Goal: Navigation & Orientation: Find specific page/section

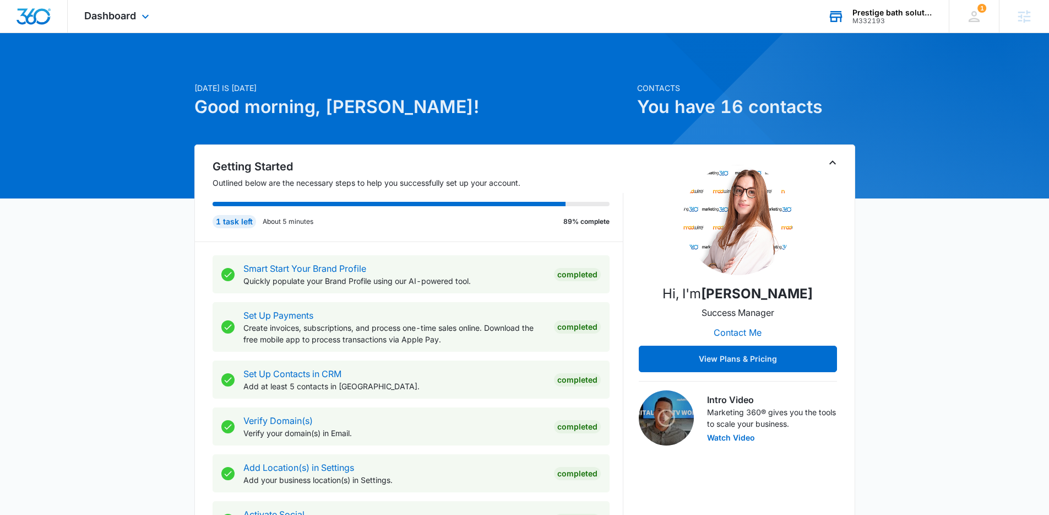
click at [867, 15] on div "Prestige bath solutions" at bounding box center [893, 12] width 80 height 9
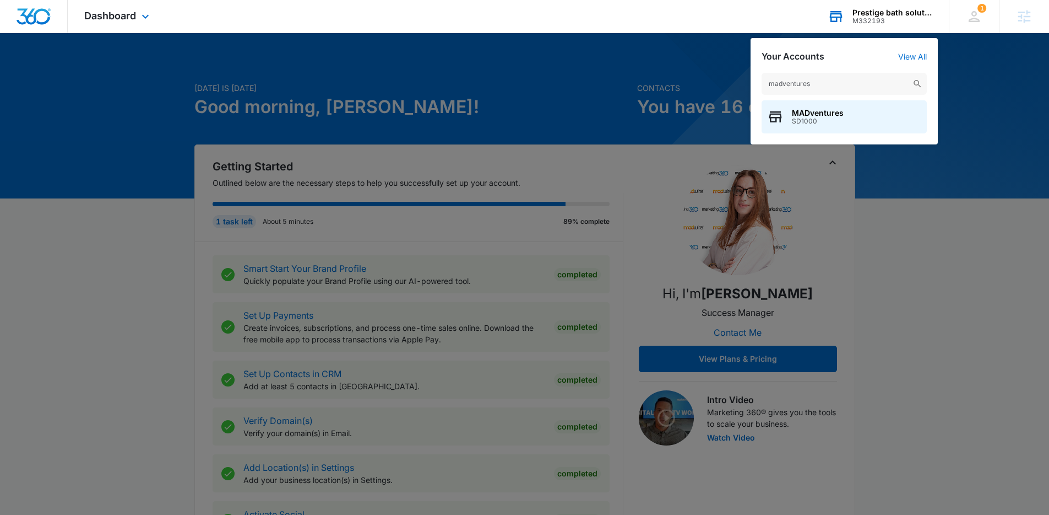
type input "madventures"
click at [810, 113] on span "MADventures" at bounding box center [818, 113] width 52 height 9
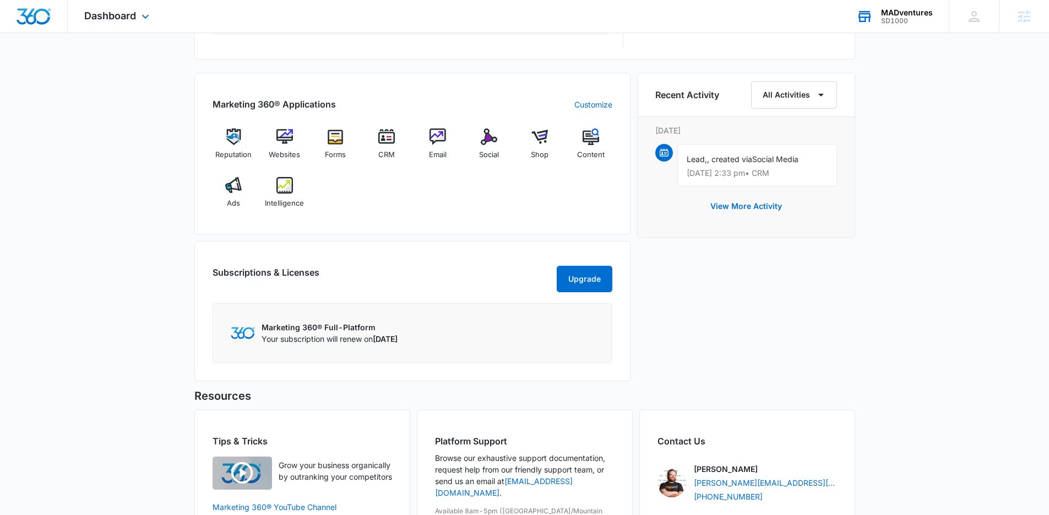
scroll to position [768, 0]
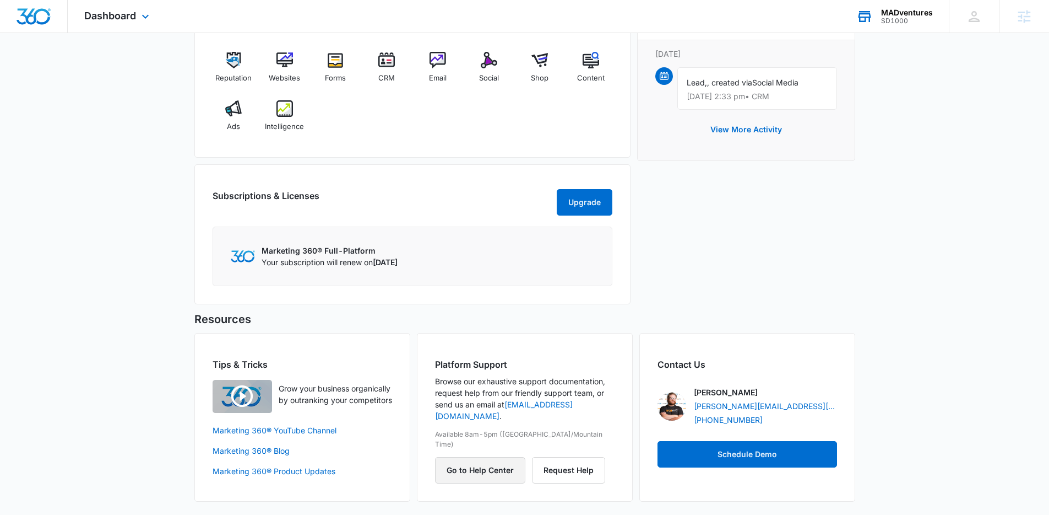
click at [480, 457] on button "Go to Help Center" at bounding box center [480, 470] width 90 height 26
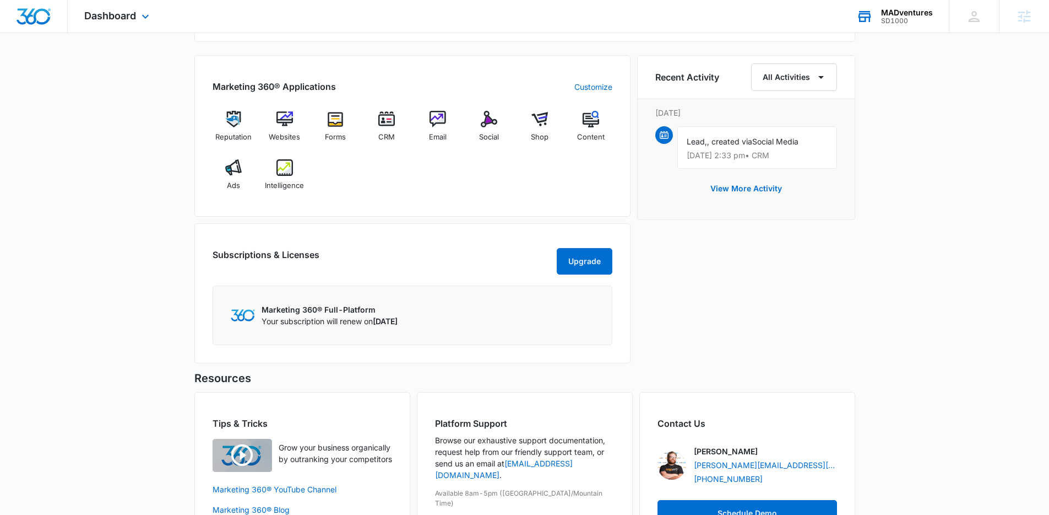
scroll to position [653, 0]
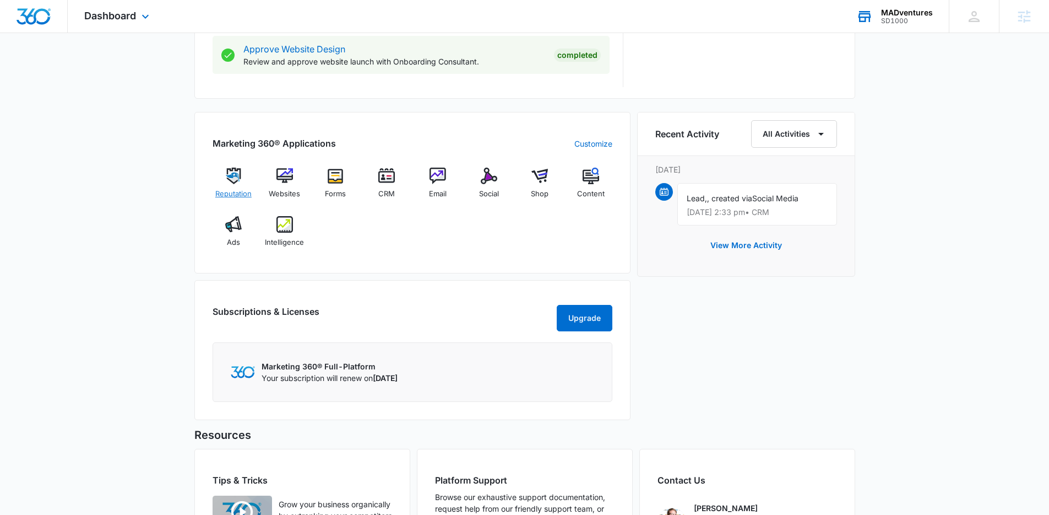
click at [245, 184] on div "Reputation" at bounding box center [234, 187] width 42 height 40
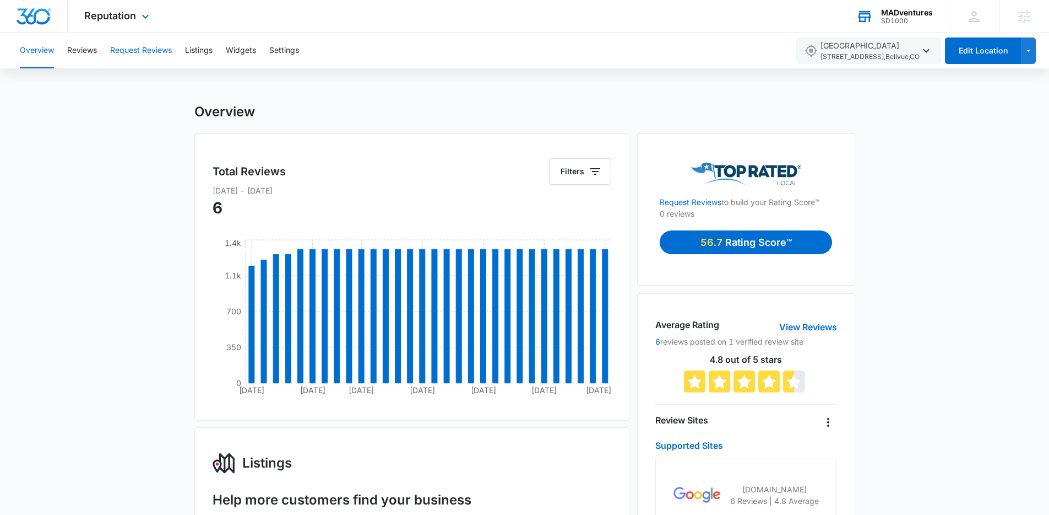
click at [136, 49] on button "Request Reviews" at bounding box center [141, 50] width 62 height 35
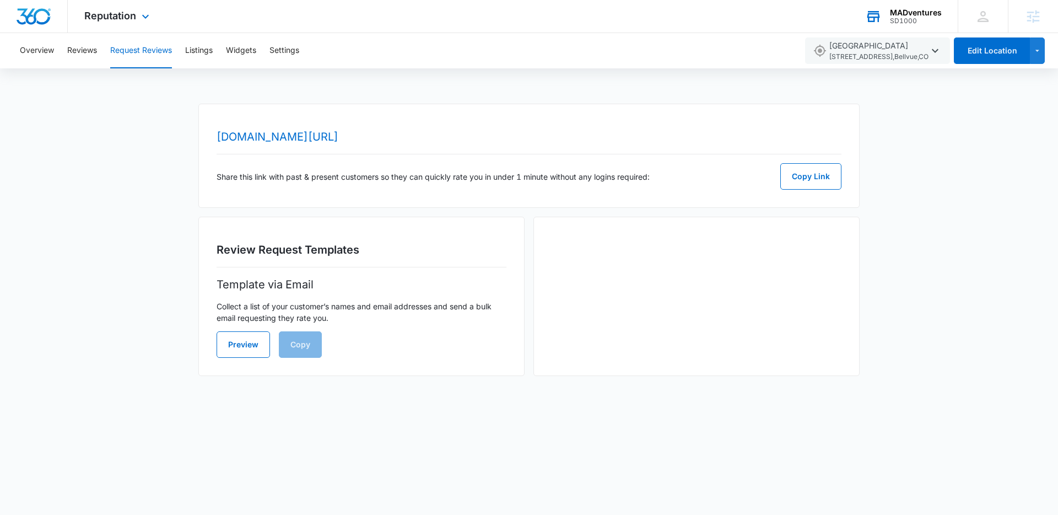
click at [29, 23] on img "Dashboard" at bounding box center [33, 16] width 35 height 17
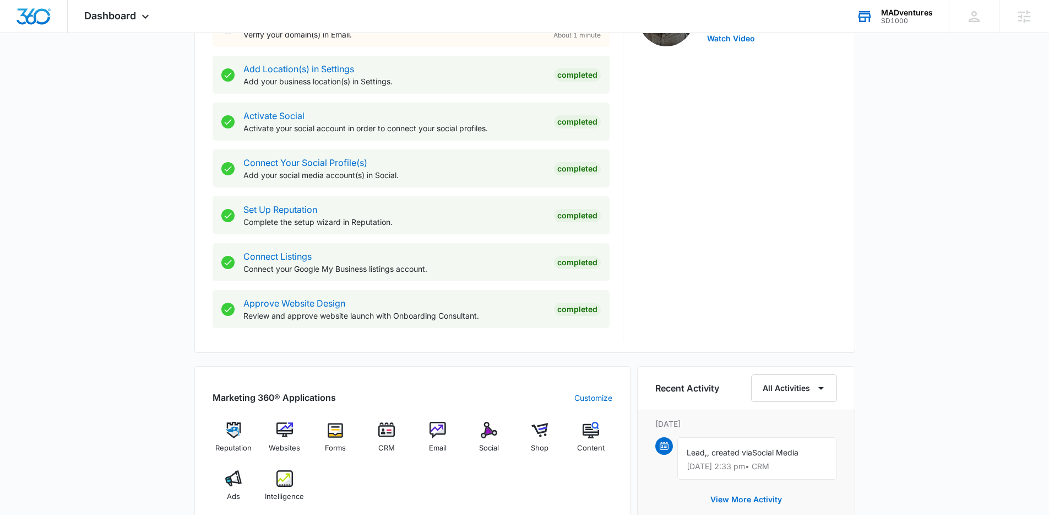
scroll to position [421, 0]
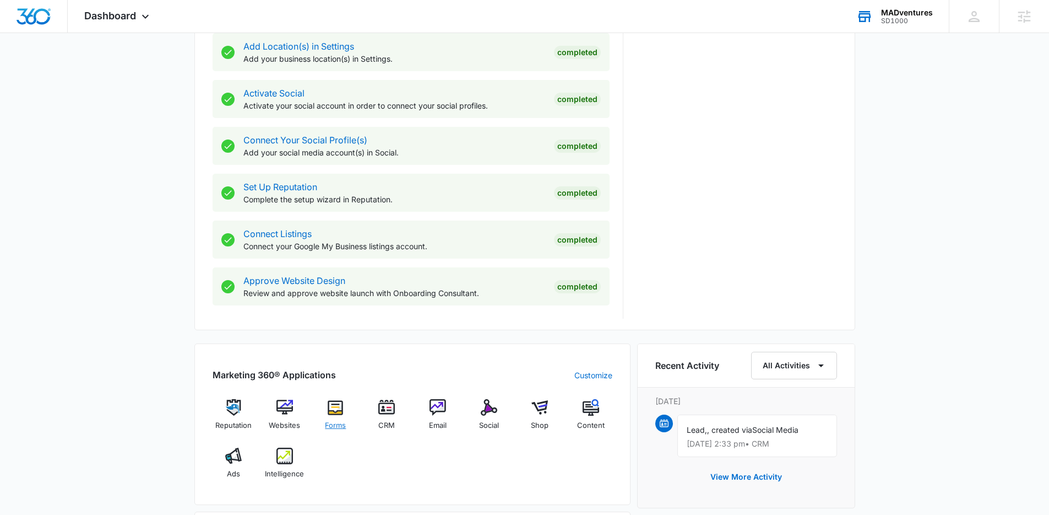
click at [339, 416] on div "Forms" at bounding box center [336, 419] width 42 height 40
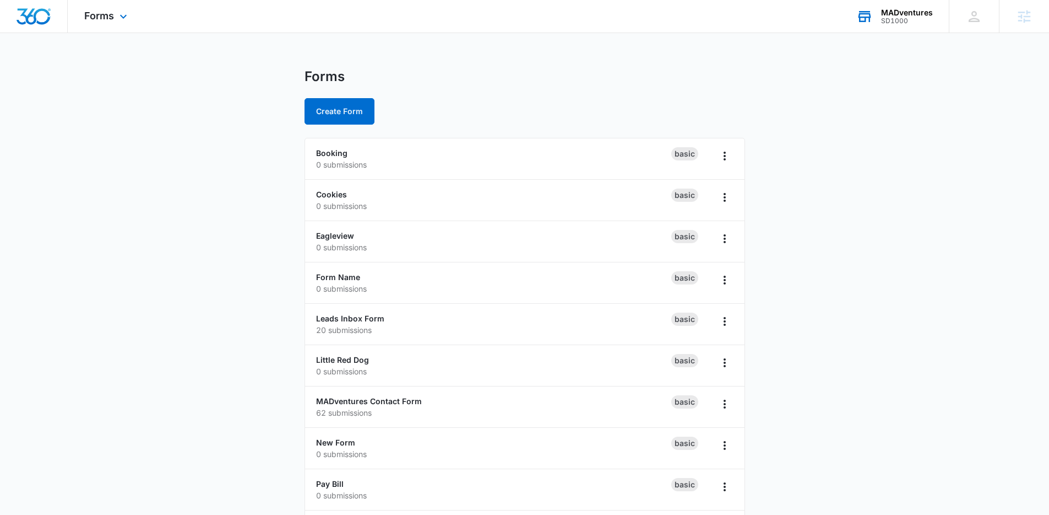
click at [37, 17] on img "Dashboard" at bounding box center [33, 16] width 35 height 17
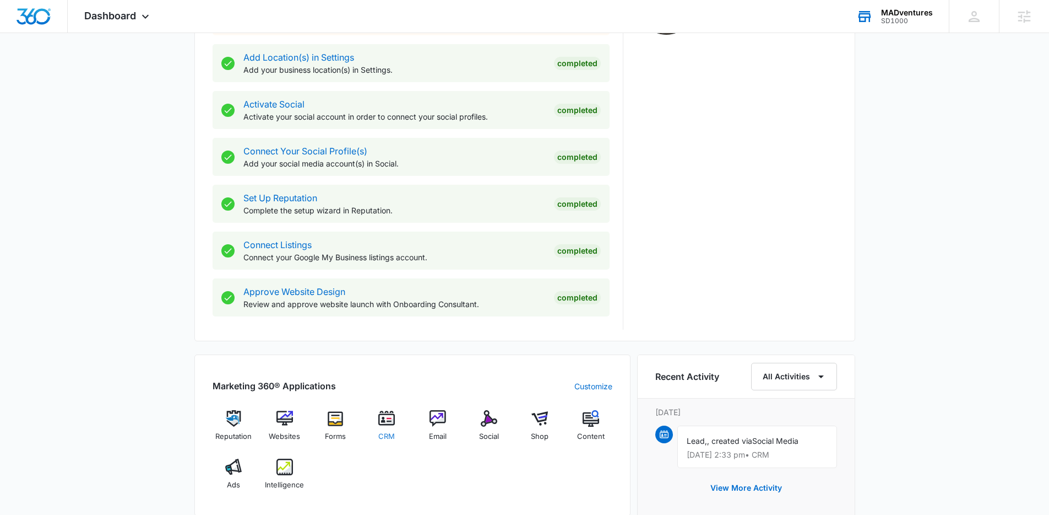
scroll to position [412, 0]
click at [391, 418] on img at bounding box center [386, 417] width 17 height 17
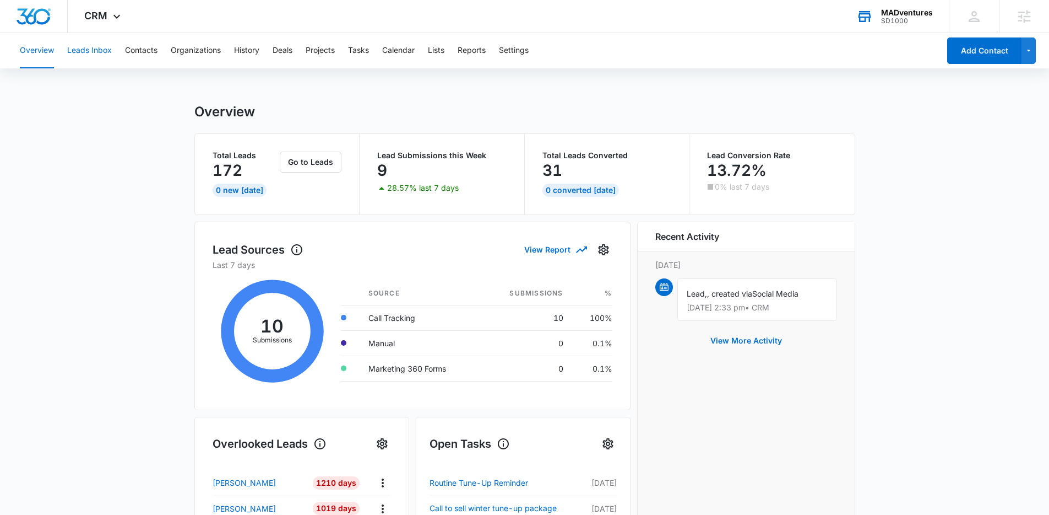
click at [87, 52] on button "Leads Inbox" at bounding box center [89, 50] width 45 height 35
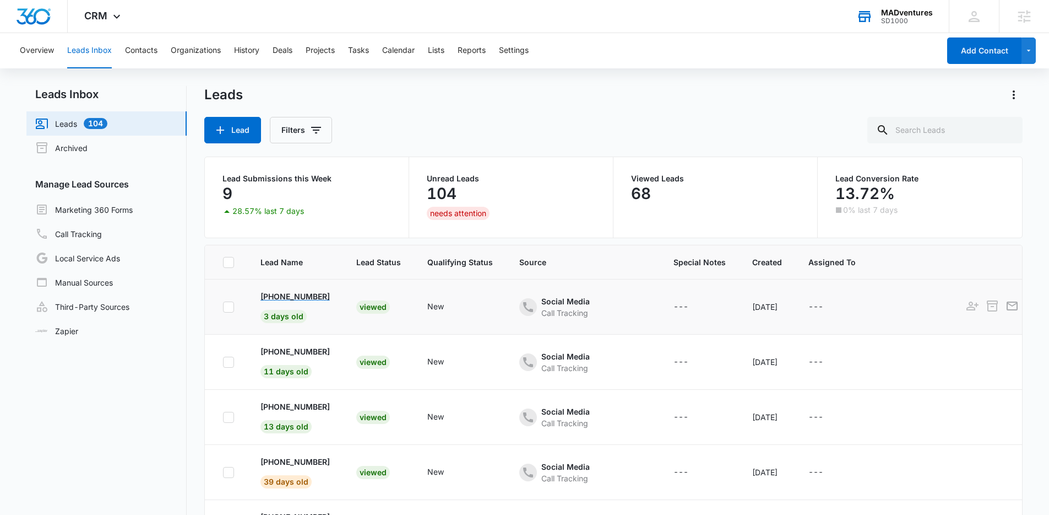
click at [312, 299] on p "[PHONE_NUMBER]" at bounding box center [295, 296] width 69 height 12
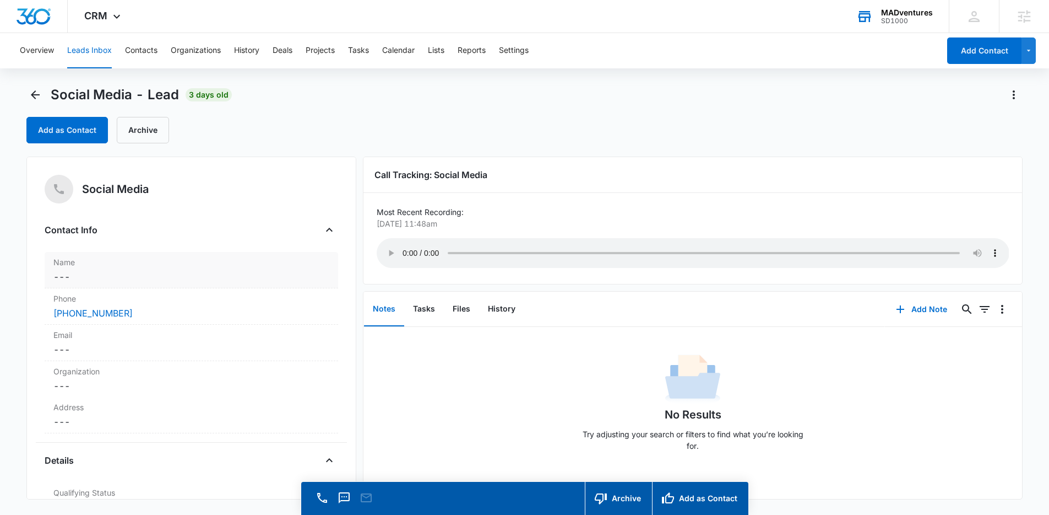
click at [100, 278] on dd "Cancel Save Changes ---" at bounding box center [191, 276] width 276 height 13
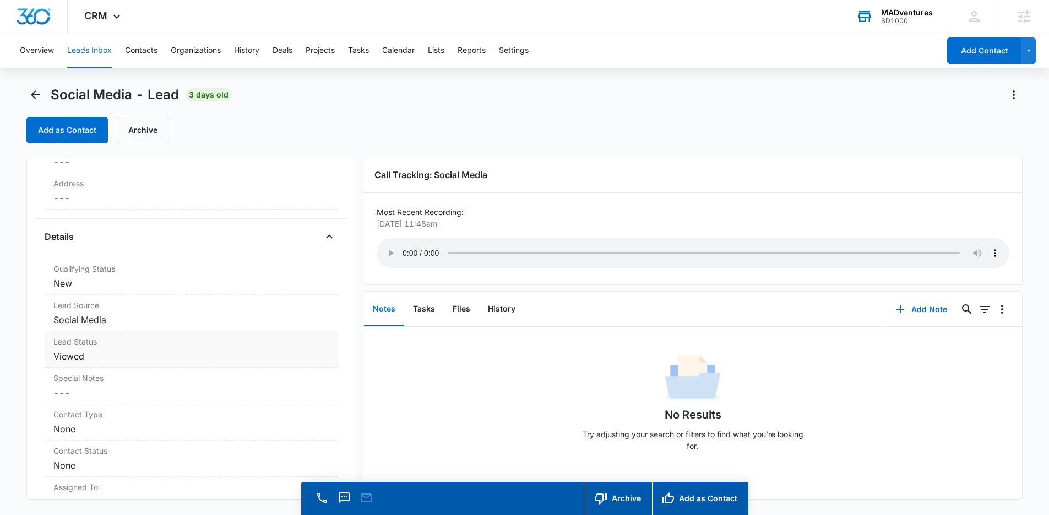
scroll to position [348, 0]
click at [920, 311] on button "Add Note" at bounding box center [921, 309] width 73 height 26
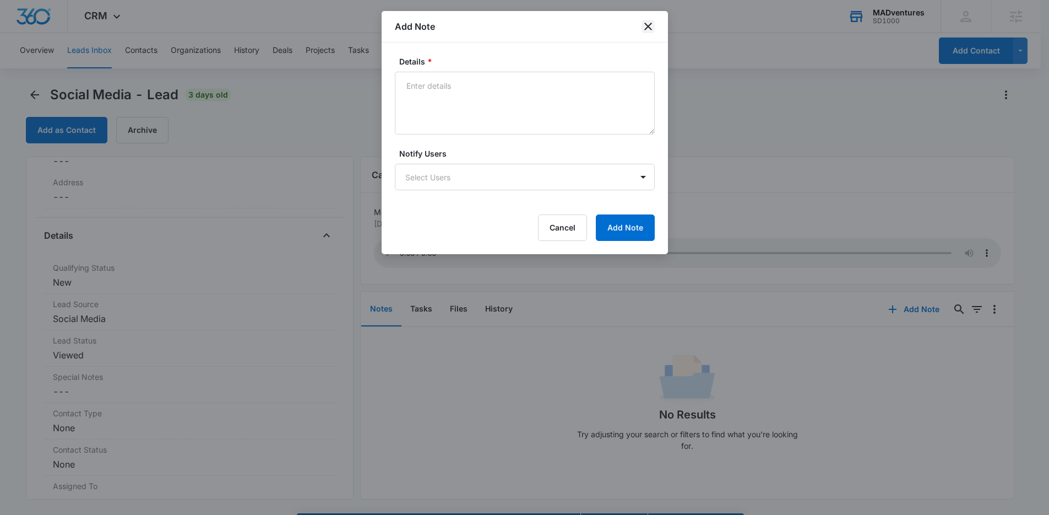
click at [652, 24] on icon "close" at bounding box center [648, 26] width 13 height 13
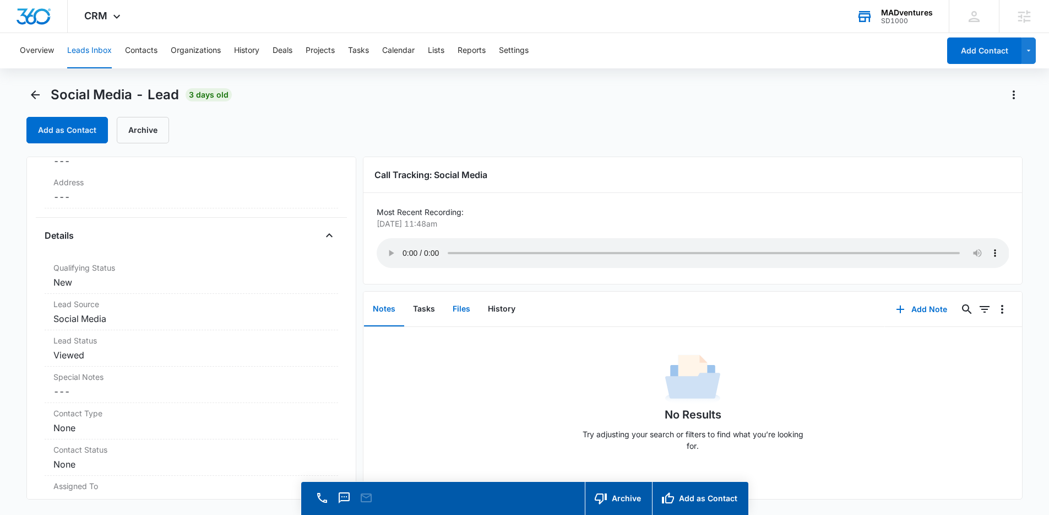
click at [460, 314] on button "Files" at bounding box center [461, 309] width 35 height 34
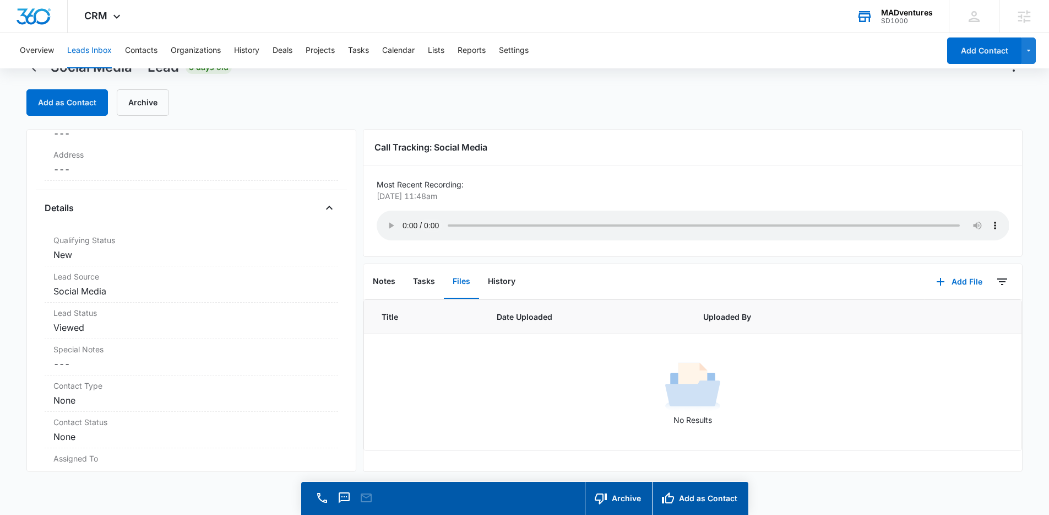
scroll to position [27, 0]
click at [142, 58] on button "Contacts" at bounding box center [141, 50] width 33 height 35
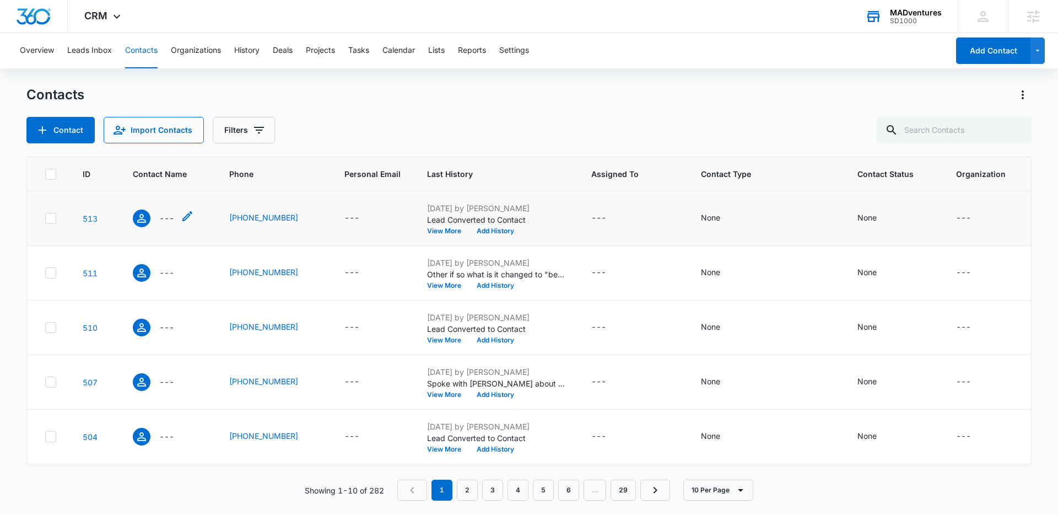
click at [149, 214] on span "Contact Name - - Select to Edit Field" at bounding box center [142, 218] width 18 height 18
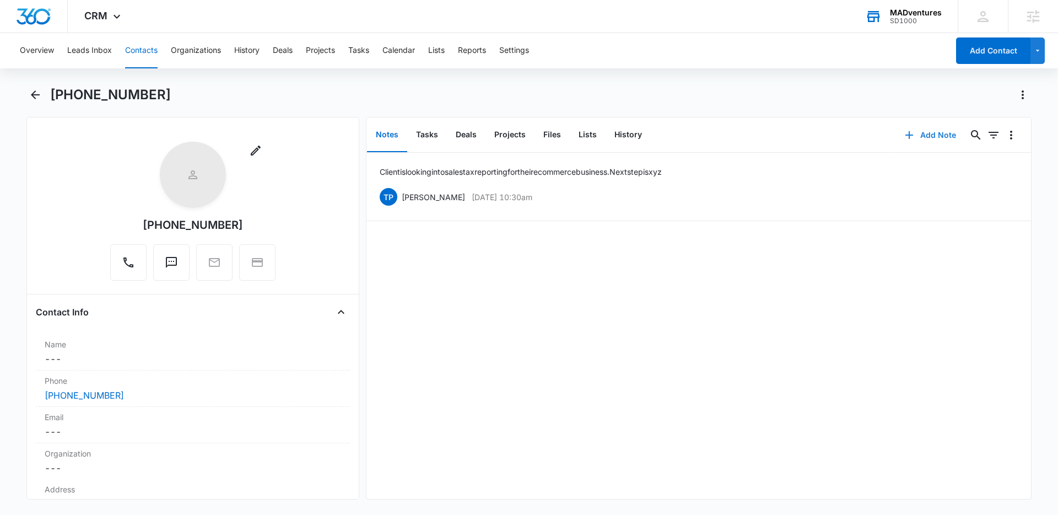
click at [933, 139] on button "Add Note" at bounding box center [930, 135] width 73 height 26
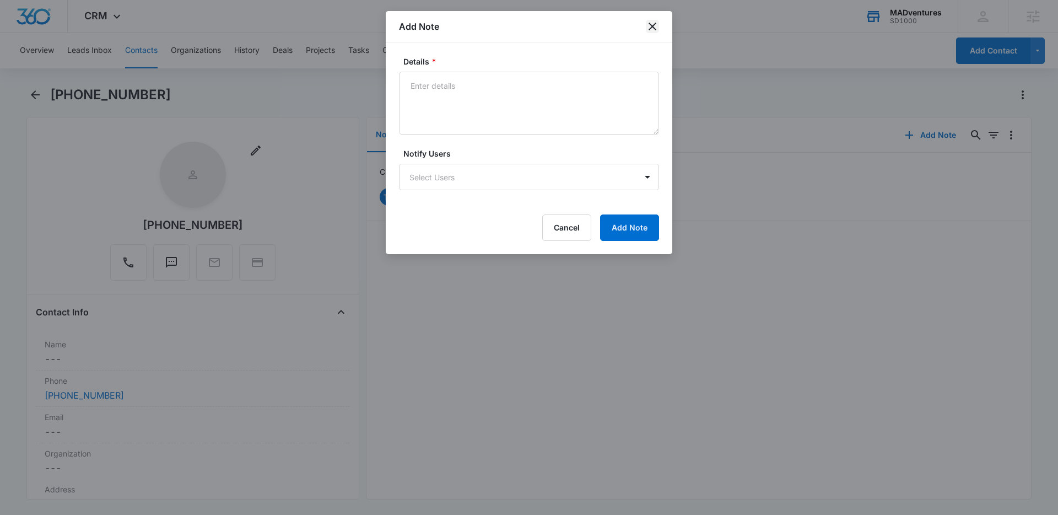
click at [651, 21] on icon "close" at bounding box center [652, 26] width 13 height 13
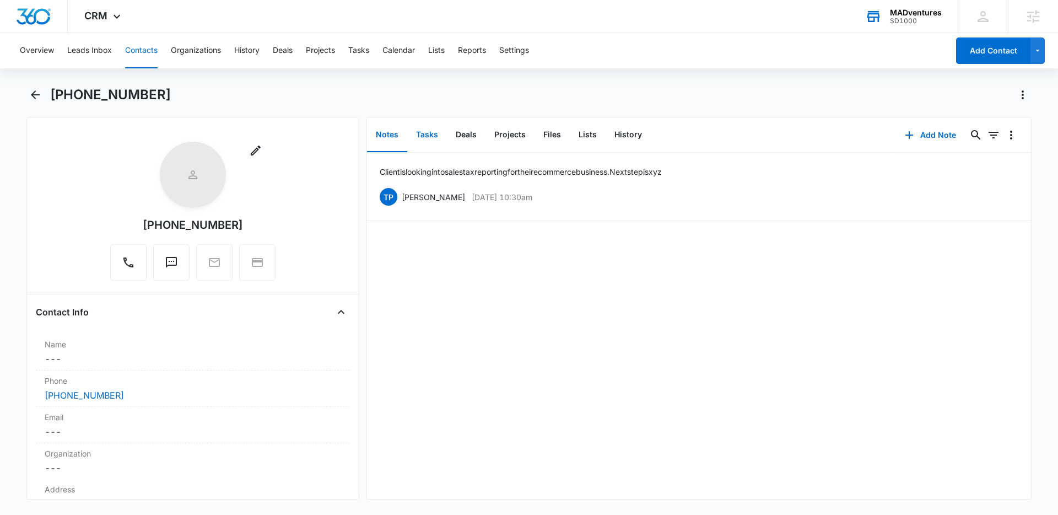
click at [434, 136] on button "Tasks" at bounding box center [427, 135] width 40 height 34
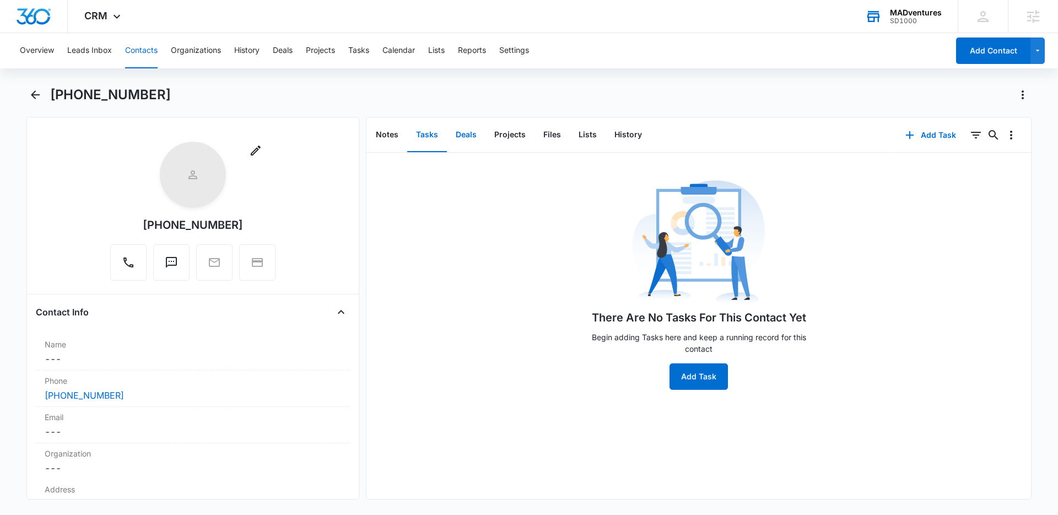
click at [454, 138] on button "Deals" at bounding box center [466, 135] width 39 height 34
click at [492, 138] on button "Projects" at bounding box center [509, 135] width 49 height 34
click at [545, 138] on button "Files" at bounding box center [551, 135] width 35 height 34
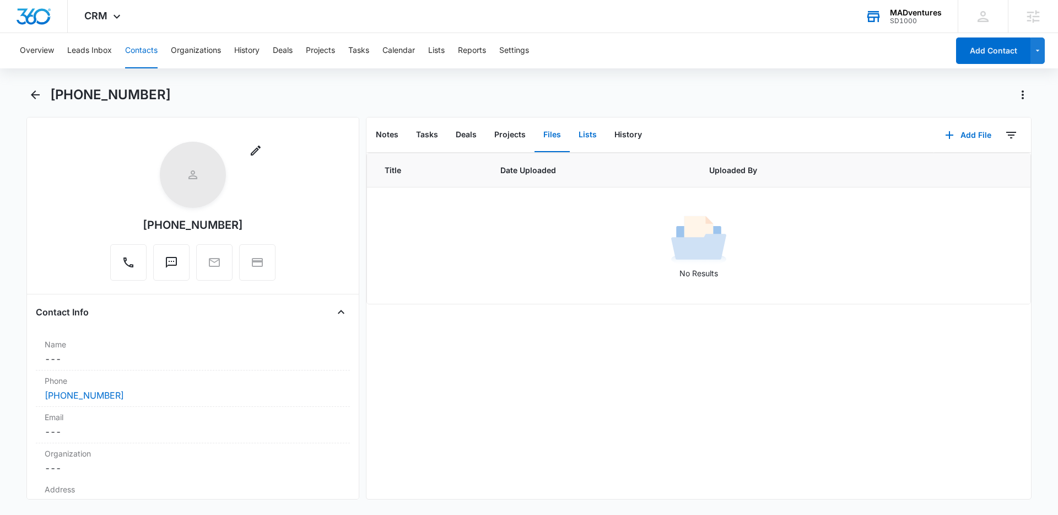
click at [583, 139] on button "Lists" at bounding box center [588, 135] width 36 height 34
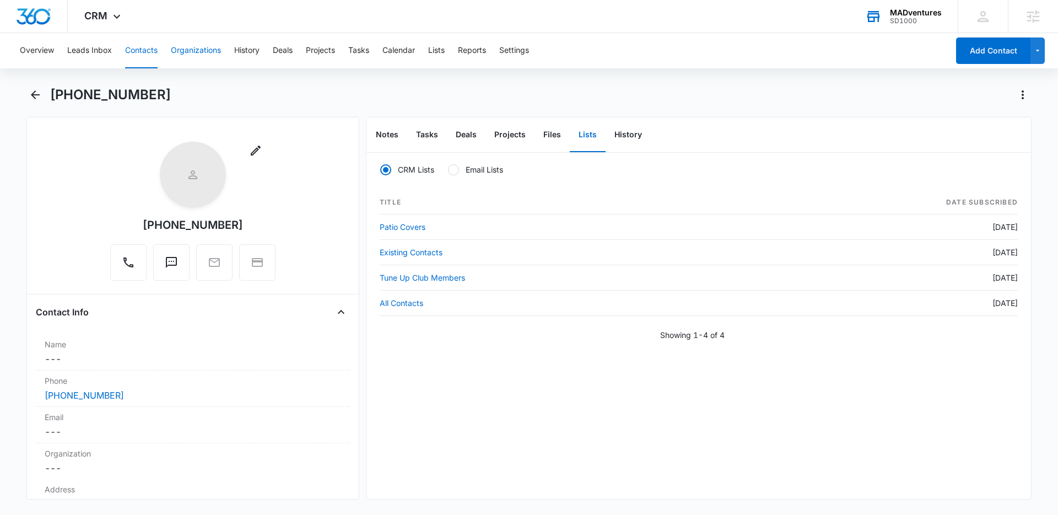
click at [174, 51] on button "Organizations" at bounding box center [196, 50] width 50 height 35
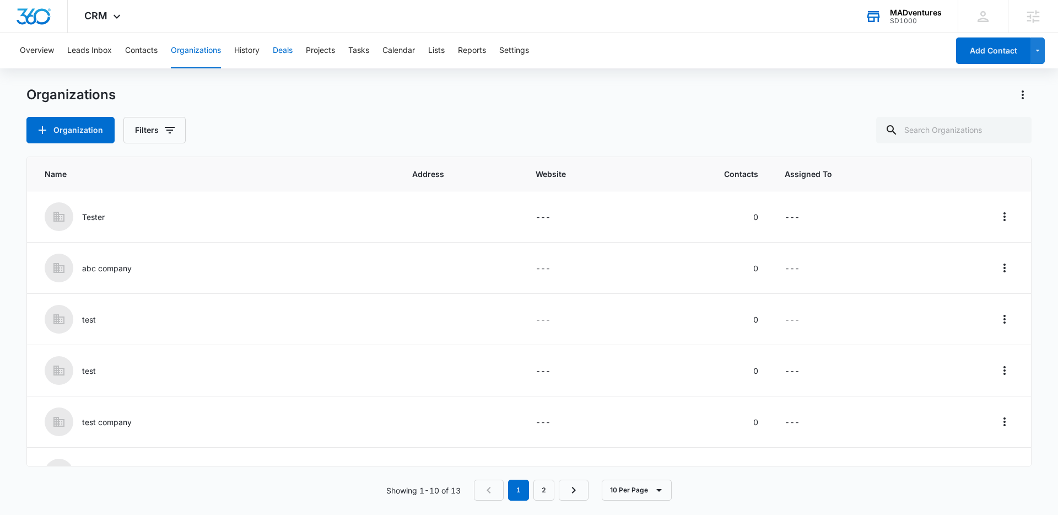
click at [288, 57] on button "Deals" at bounding box center [283, 50] width 20 height 35
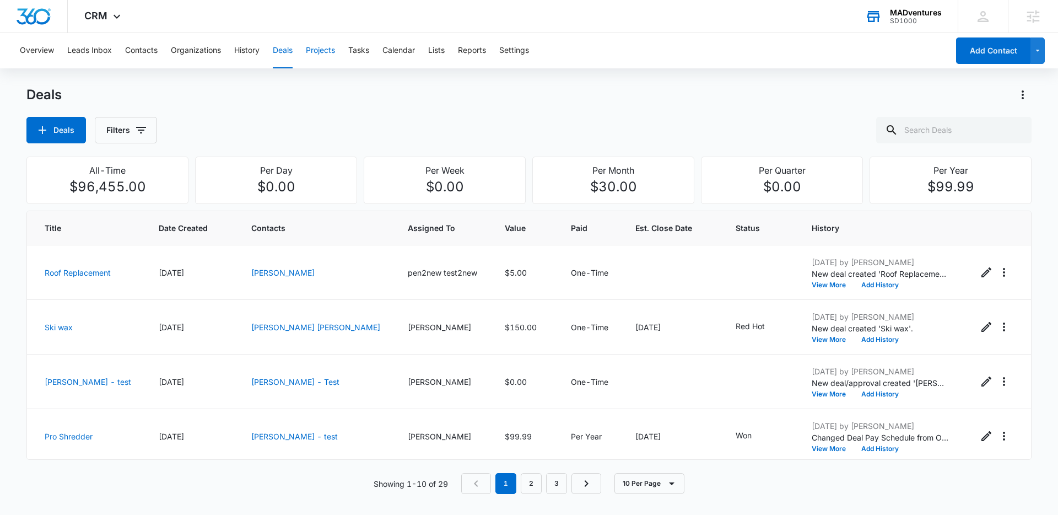
click at [320, 50] on button "Projects" at bounding box center [320, 50] width 29 height 35
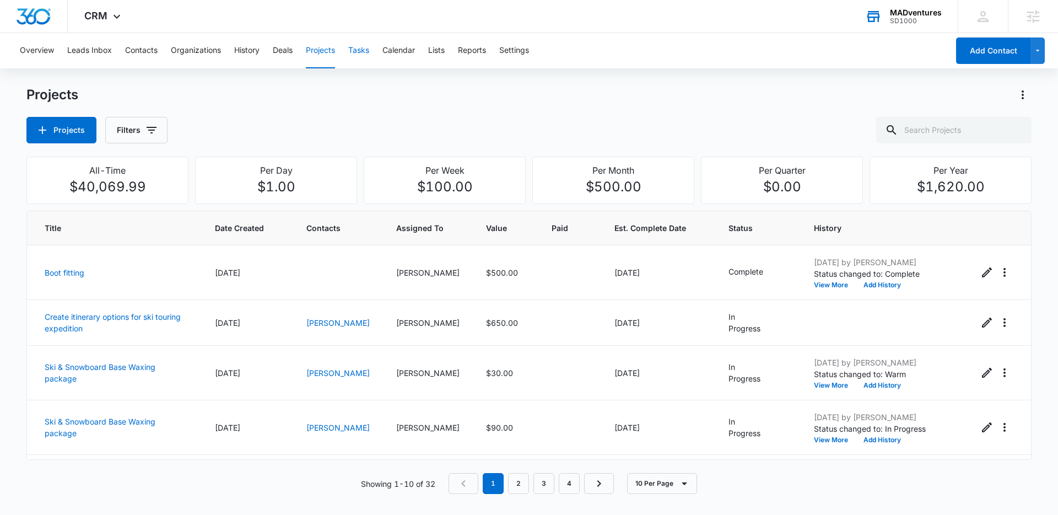
click at [367, 53] on button "Tasks" at bounding box center [358, 50] width 21 height 35
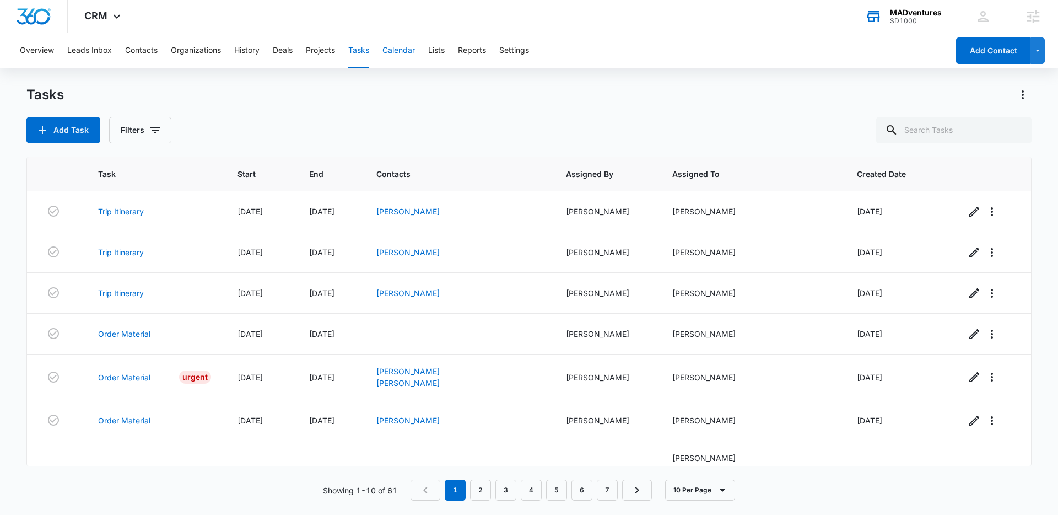
click at [401, 52] on button "Calendar" at bounding box center [398, 50] width 33 height 35
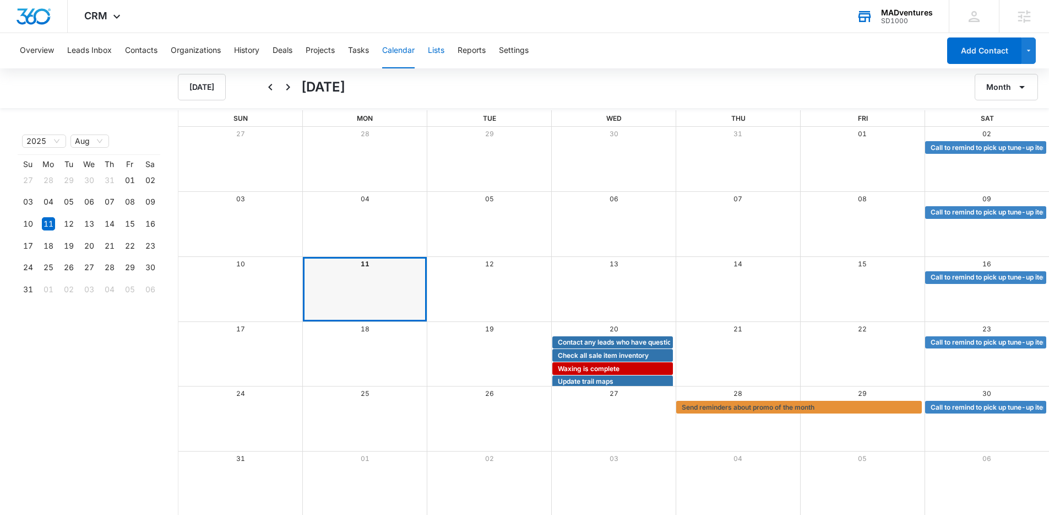
click at [434, 44] on button "Lists" at bounding box center [436, 50] width 17 height 35
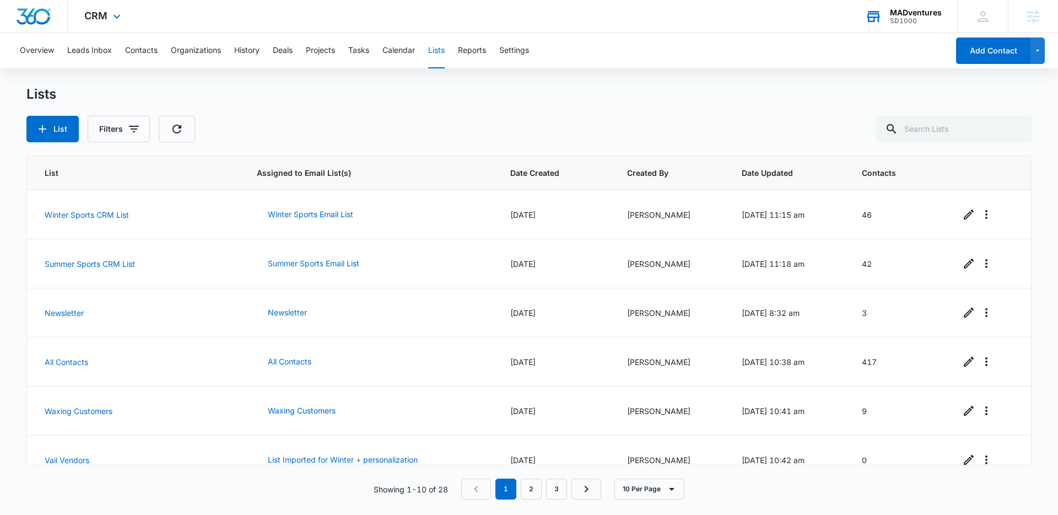
click at [33, 21] on img "Dashboard" at bounding box center [33, 16] width 35 height 17
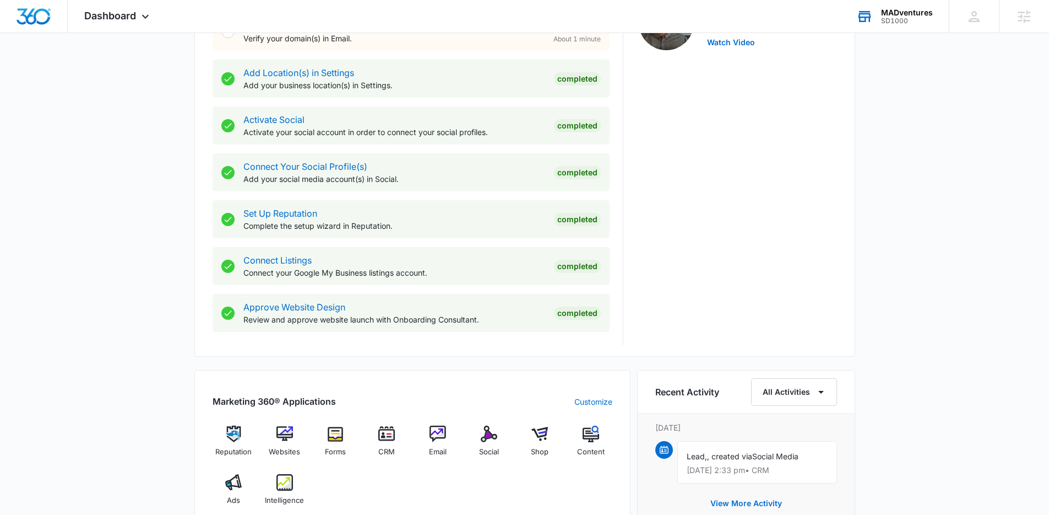
scroll to position [410, 0]
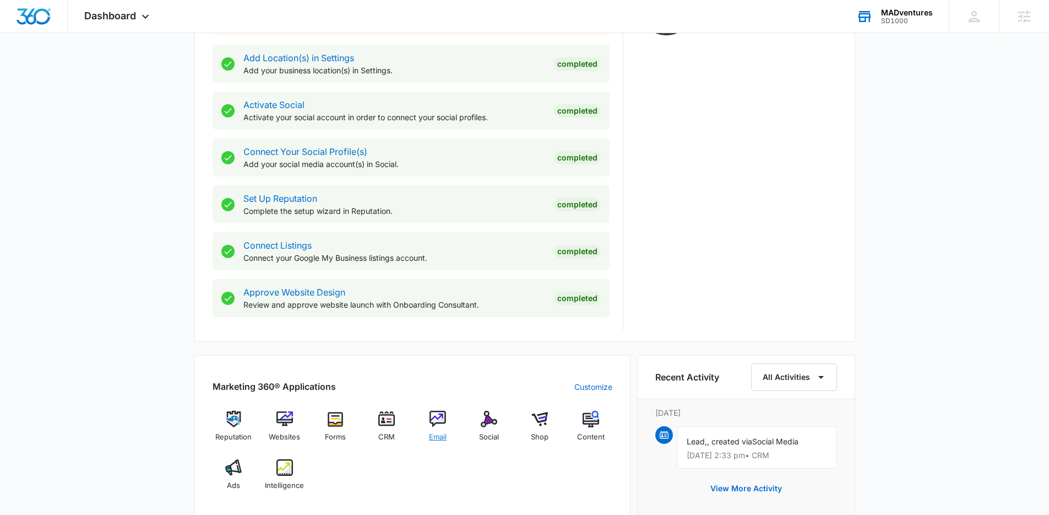
click at [446, 425] on div "Email" at bounding box center [438, 430] width 42 height 40
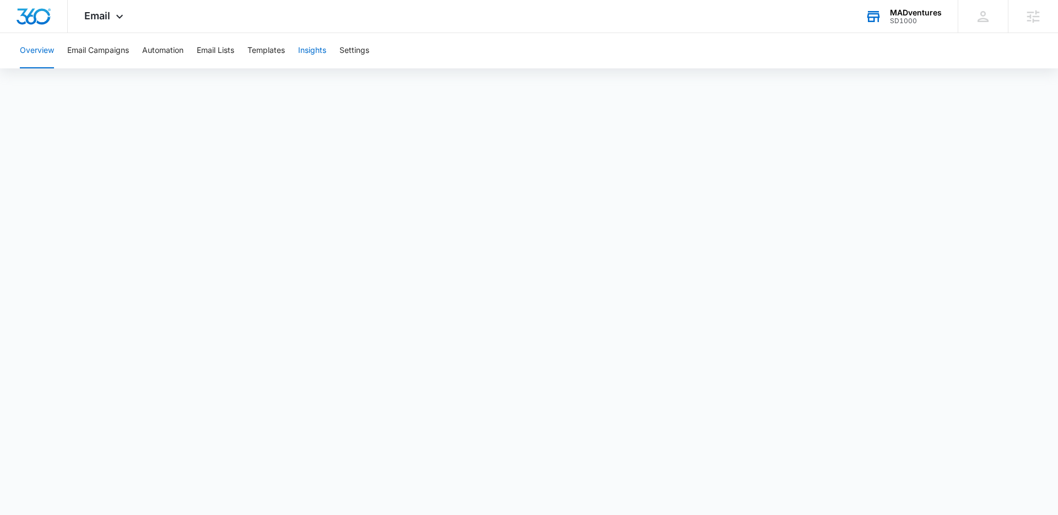
click at [320, 60] on button "Insights" at bounding box center [312, 50] width 28 height 35
click at [17, 13] on img "Dashboard" at bounding box center [33, 16] width 35 height 17
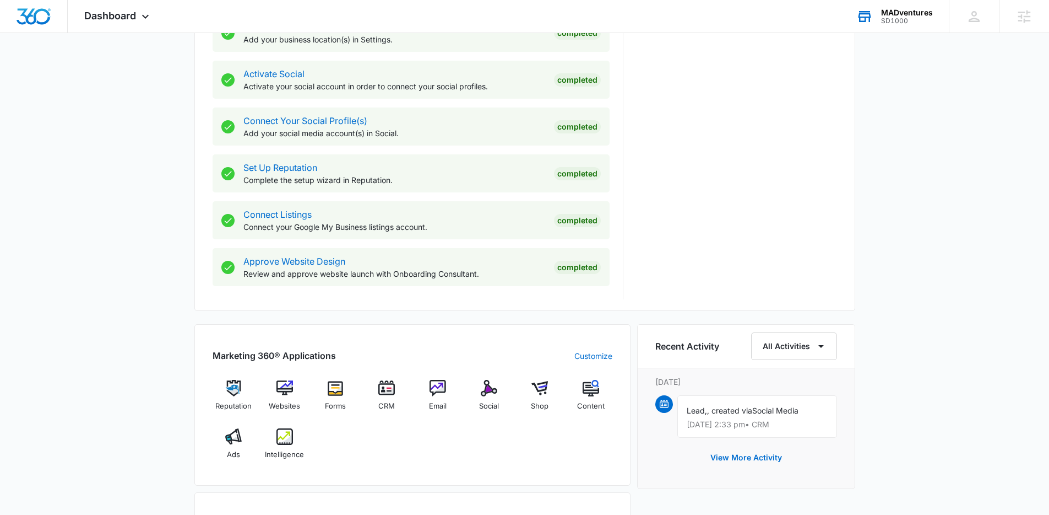
scroll to position [471, 0]
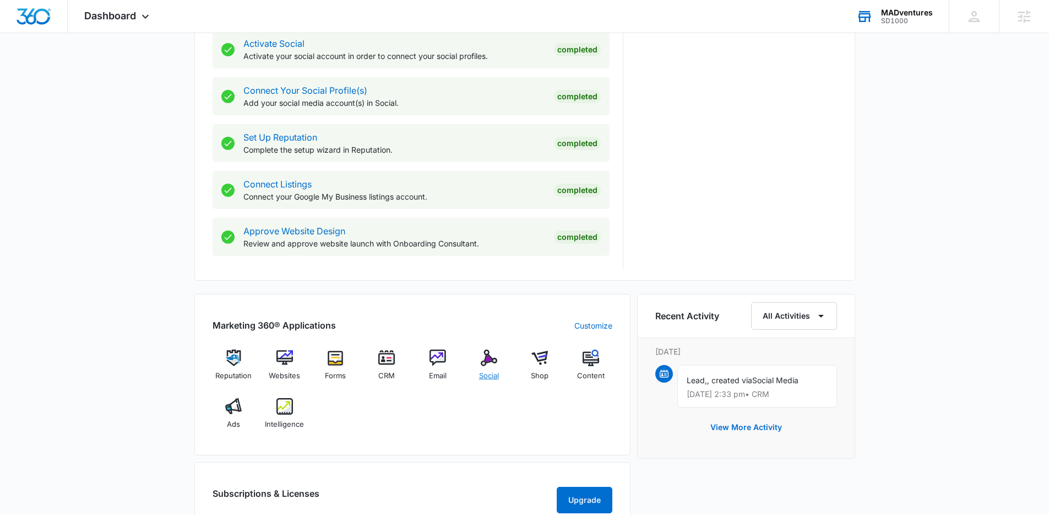
click at [481, 372] on span "Social" at bounding box center [489, 375] width 20 height 11
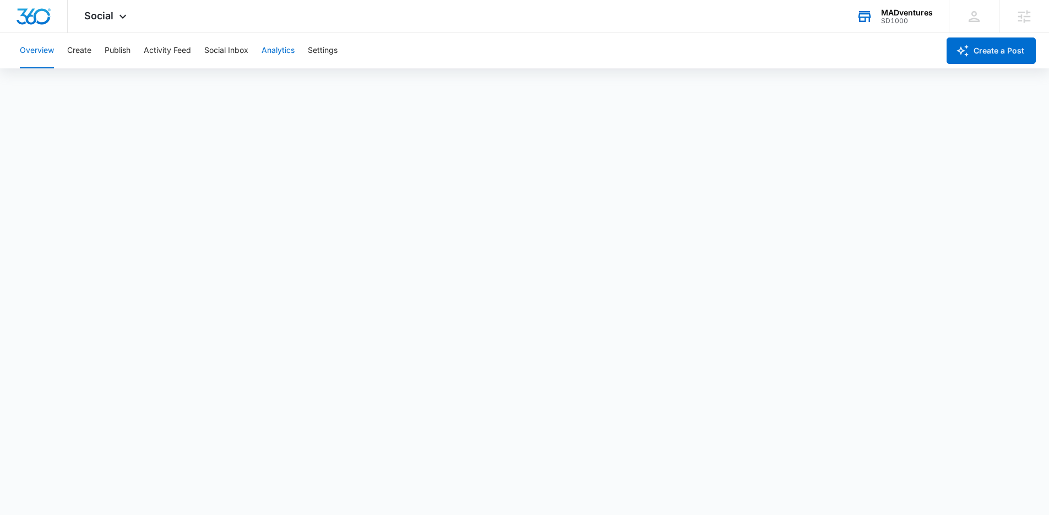
click at [284, 53] on button "Analytics" at bounding box center [278, 50] width 33 height 35
click at [312, 53] on button "Settings" at bounding box center [323, 50] width 30 height 35
click at [35, 12] on img "Dashboard" at bounding box center [33, 16] width 35 height 17
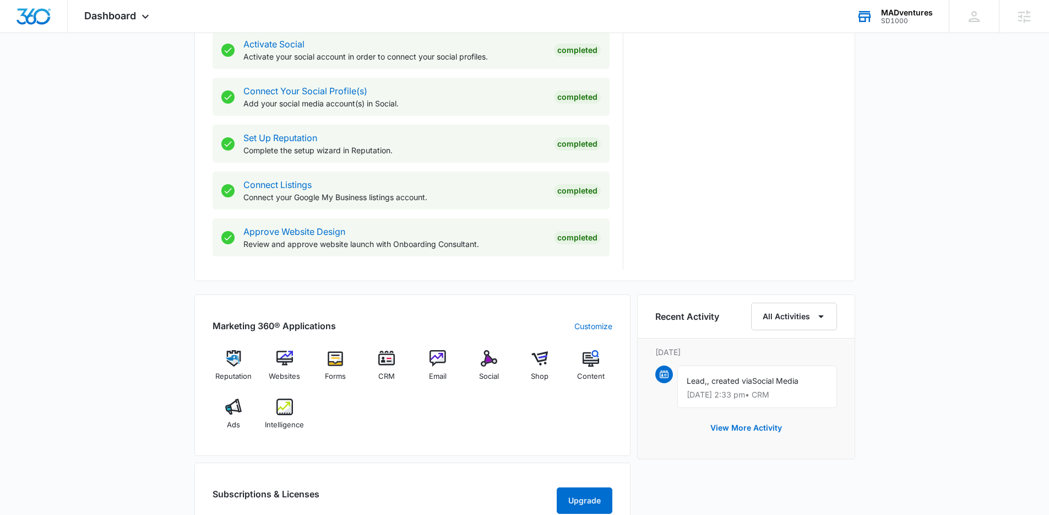
scroll to position [503, 0]
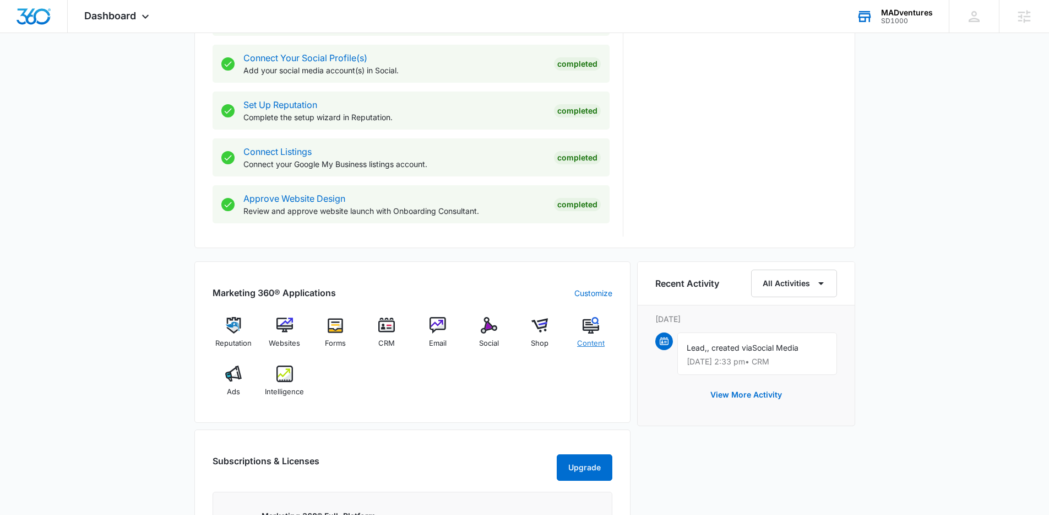
click at [605, 336] on div "Content" at bounding box center [591, 337] width 42 height 40
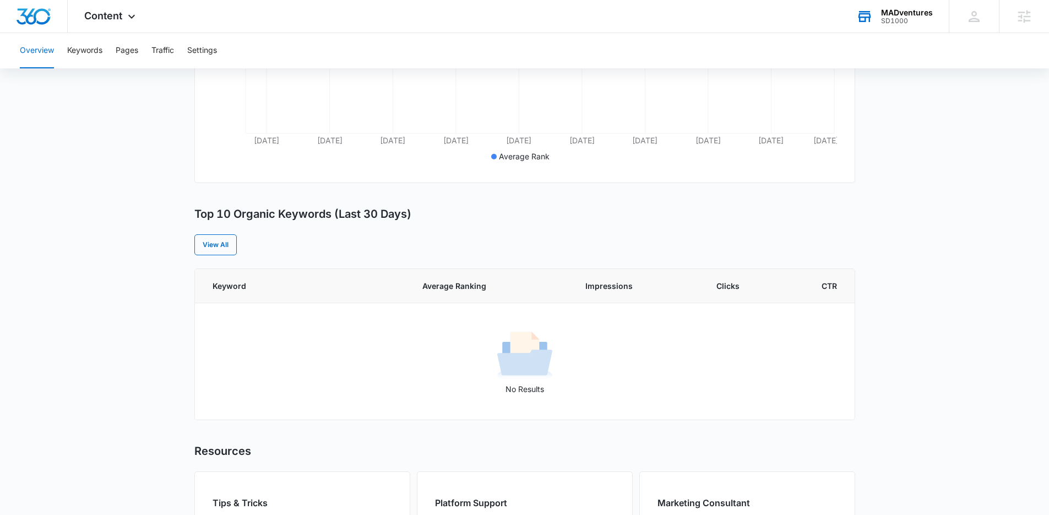
scroll to position [426, 0]
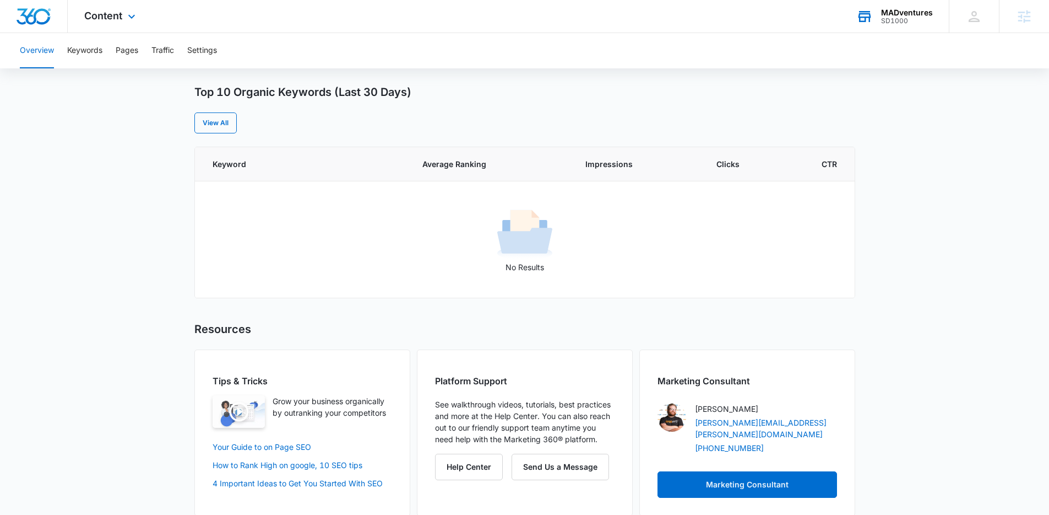
click at [21, 10] on img "Dashboard" at bounding box center [33, 16] width 35 height 17
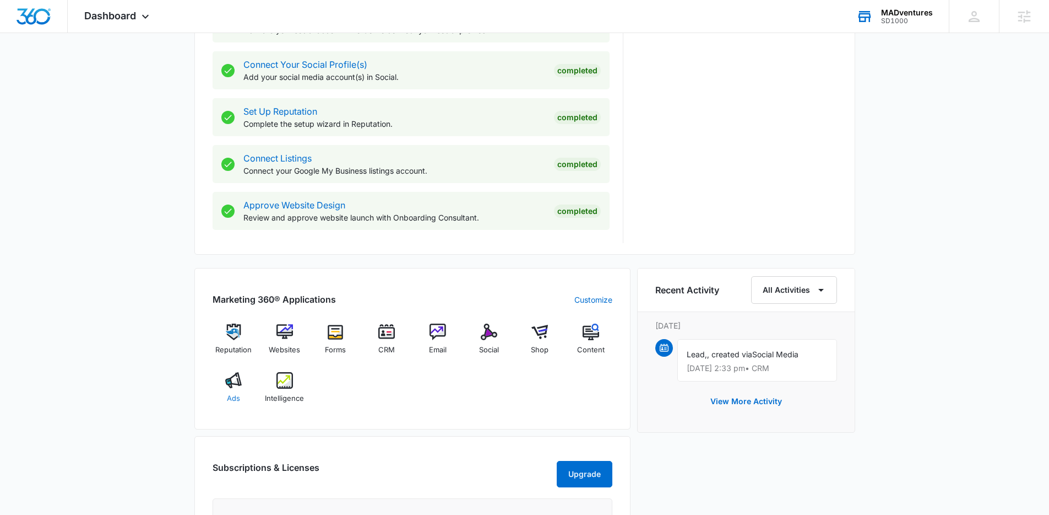
scroll to position [498, 0]
click at [230, 379] on img at bounding box center [233, 379] width 17 height 17
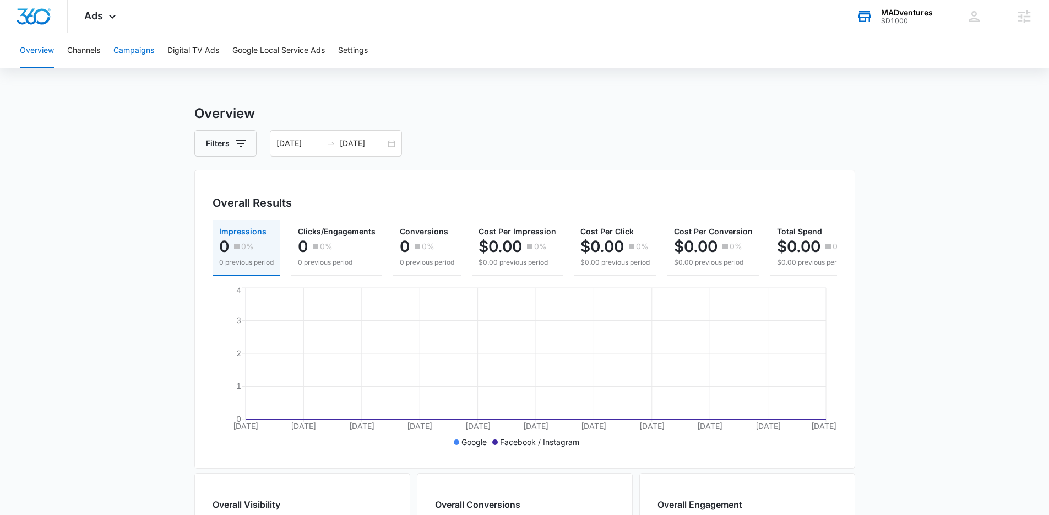
click at [123, 50] on button "Campaigns" at bounding box center [133, 50] width 41 height 35
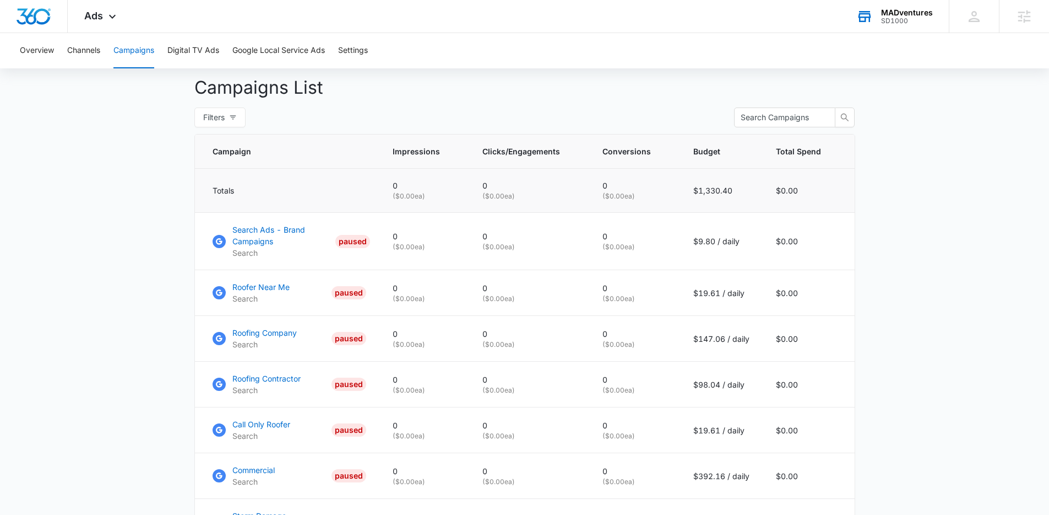
scroll to position [406, 0]
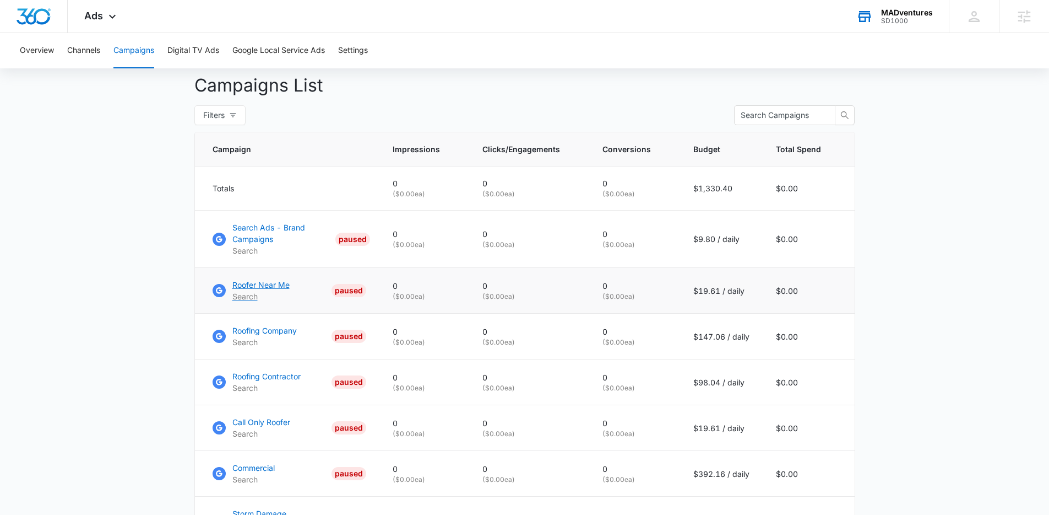
click at [277, 290] on p "Roofer Near Me" at bounding box center [260, 285] width 57 height 12
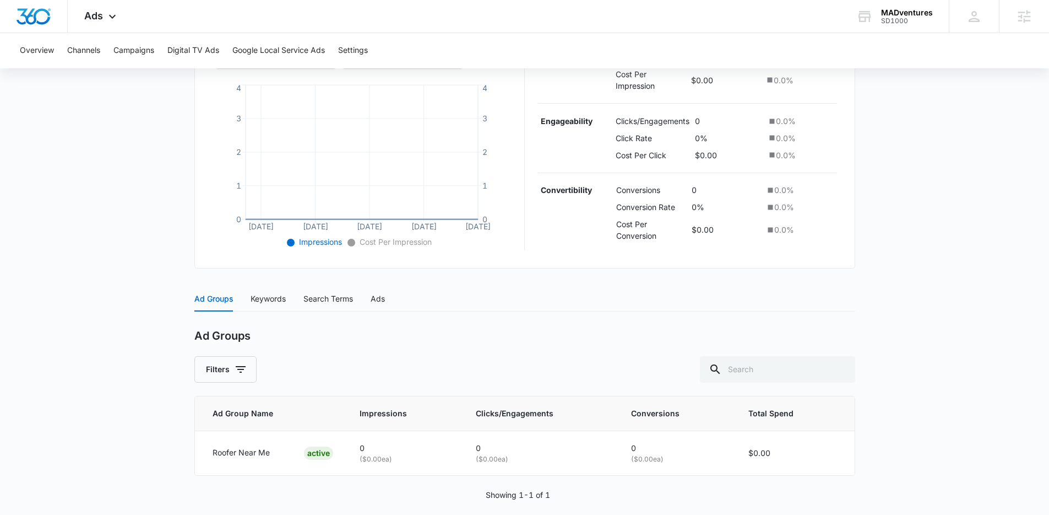
scroll to position [250, 0]
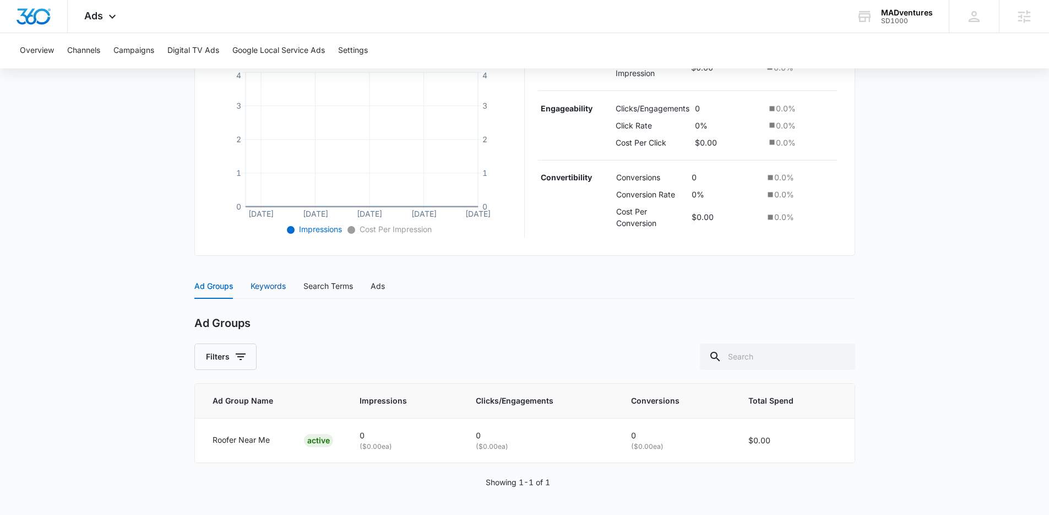
click at [275, 284] on div "Keywords" at bounding box center [268, 286] width 35 height 12
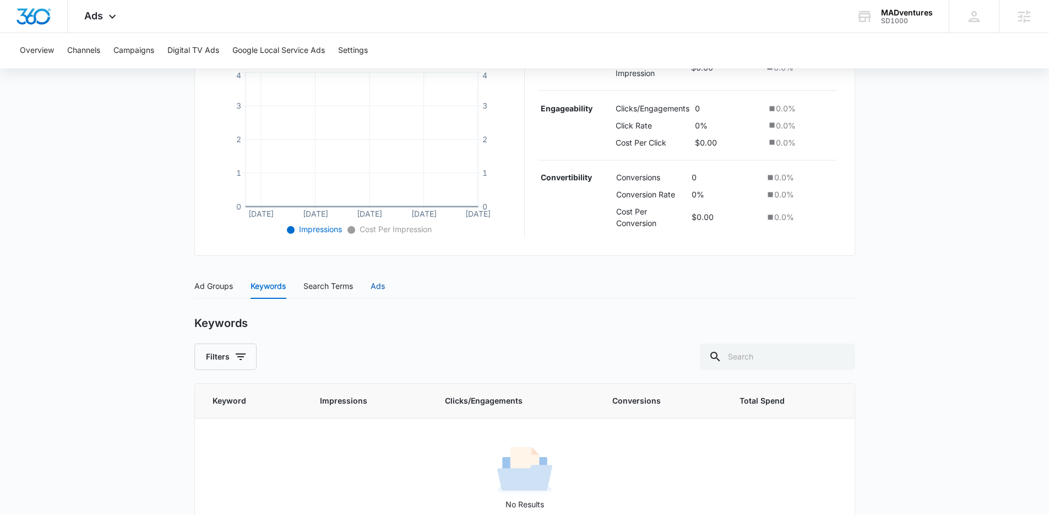
click at [377, 289] on div "Ads" at bounding box center [378, 286] width 14 height 12
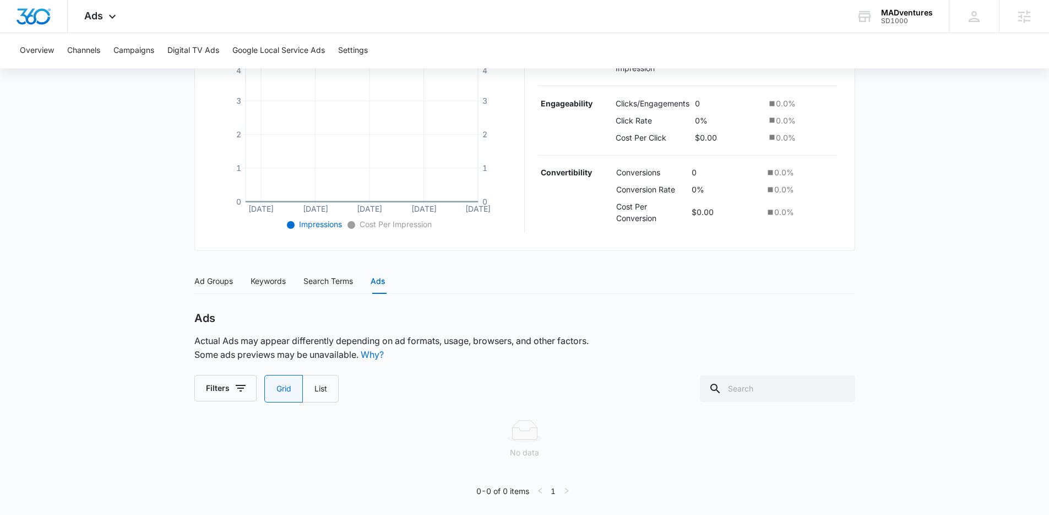
scroll to position [258, 0]
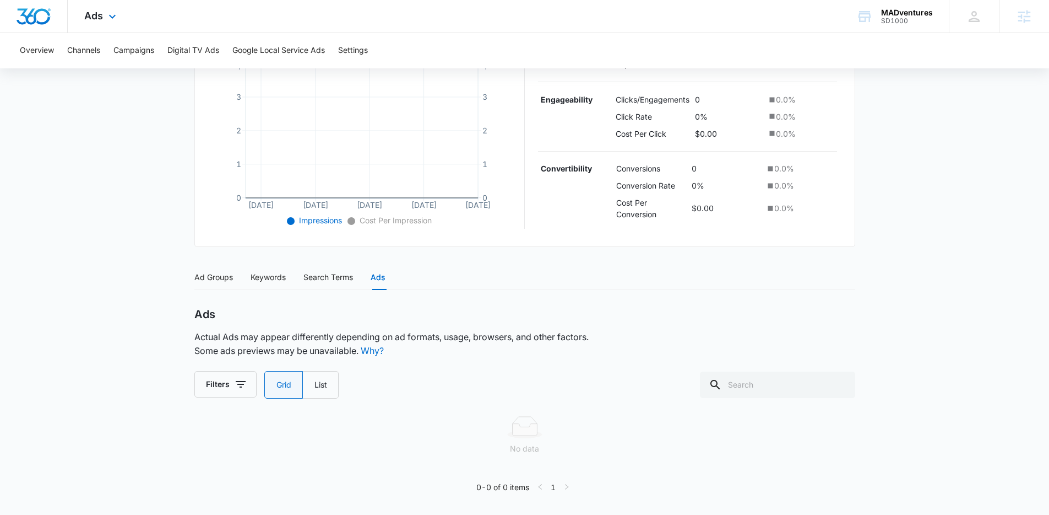
click at [29, 17] on img "Dashboard" at bounding box center [33, 16] width 35 height 17
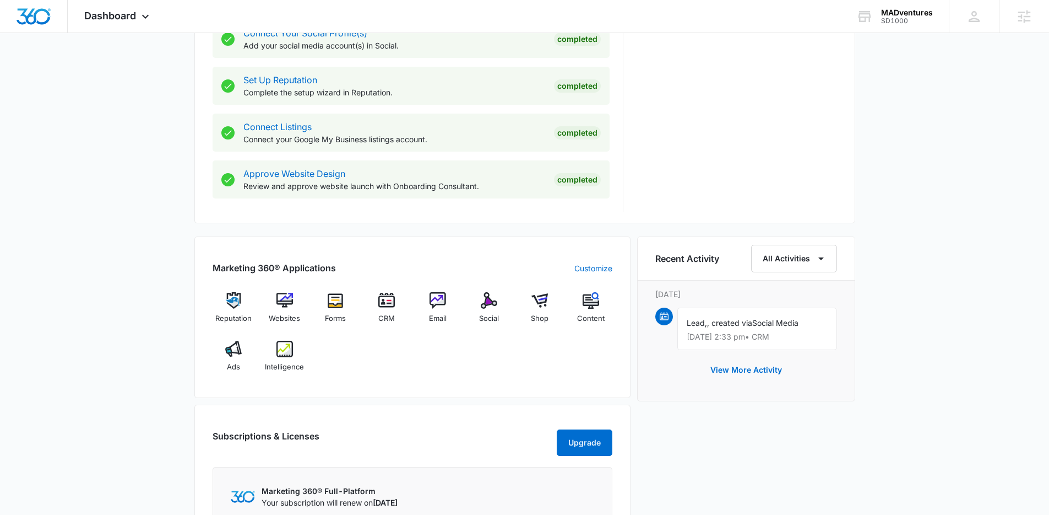
scroll to position [536, 0]
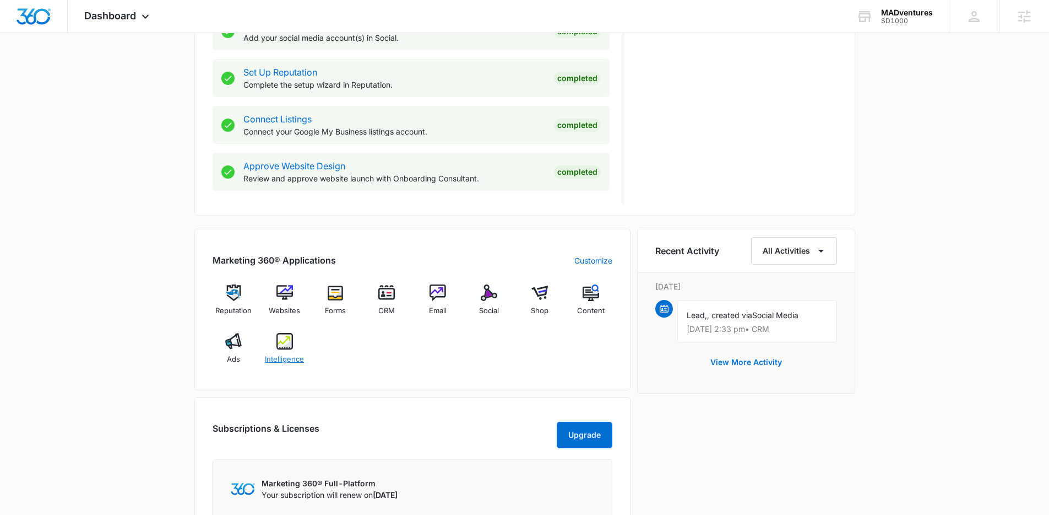
click at [280, 334] on img at bounding box center [285, 341] width 17 height 17
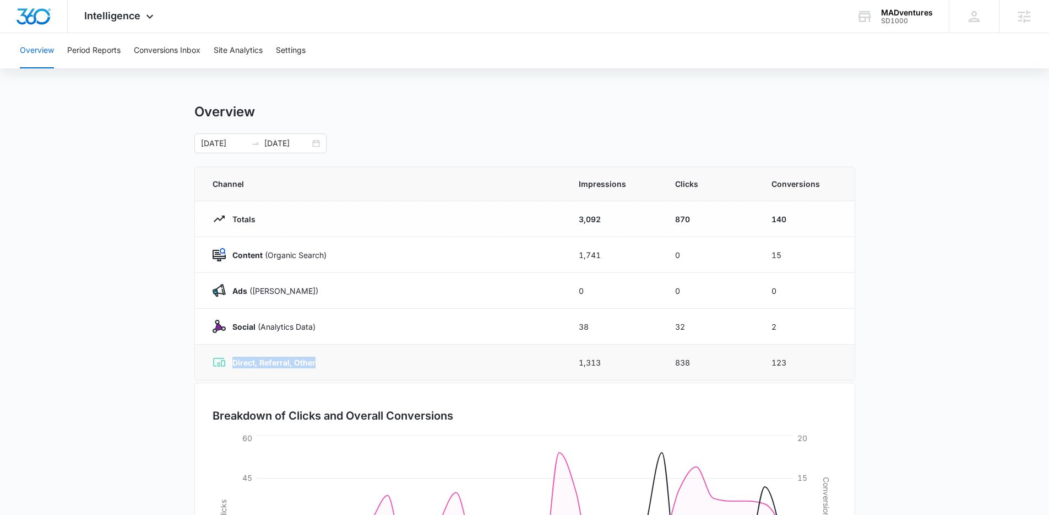
drag, startPoint x: 326, startPoint y: 361, endPoint x: 255, endPoint y: 350, distance: 72.5
click at [255, 352] on td "Direct, Referral, Other" at bounding box center [380, 362] width 371 height 36
click at [252, 57] on button "Site Analytics" at bounding box center [238, 50] width 49 height 35
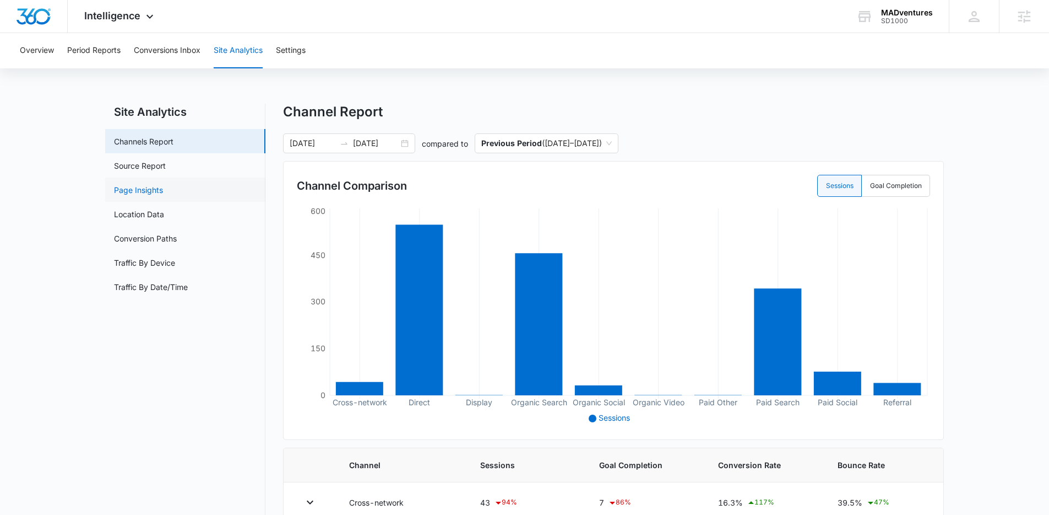
click at [162, 184] on link "Page Insights" at bounding box center [138, 190] width 49 height 12
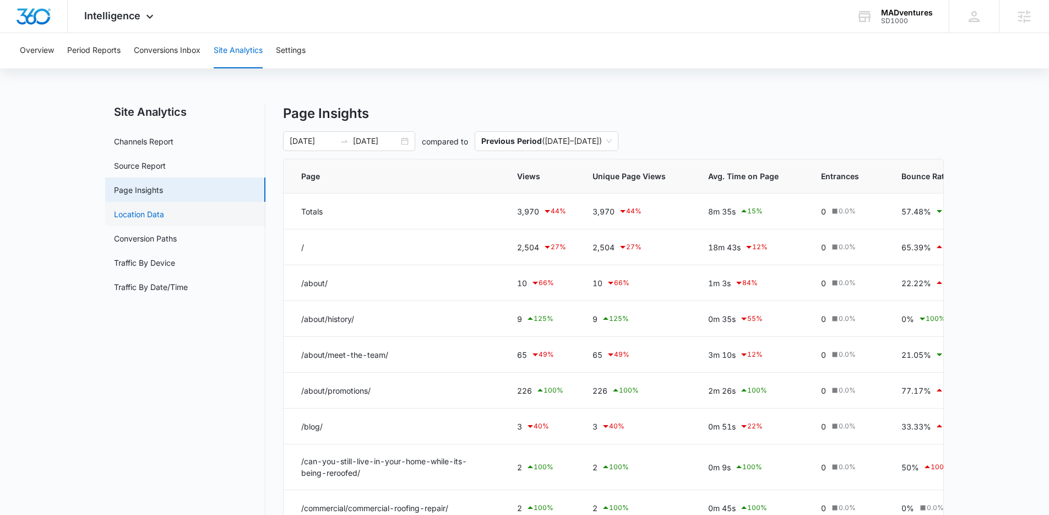
click at [164, 218] on link "Location Data" at bounding box center [139, 214] width 50 height 12
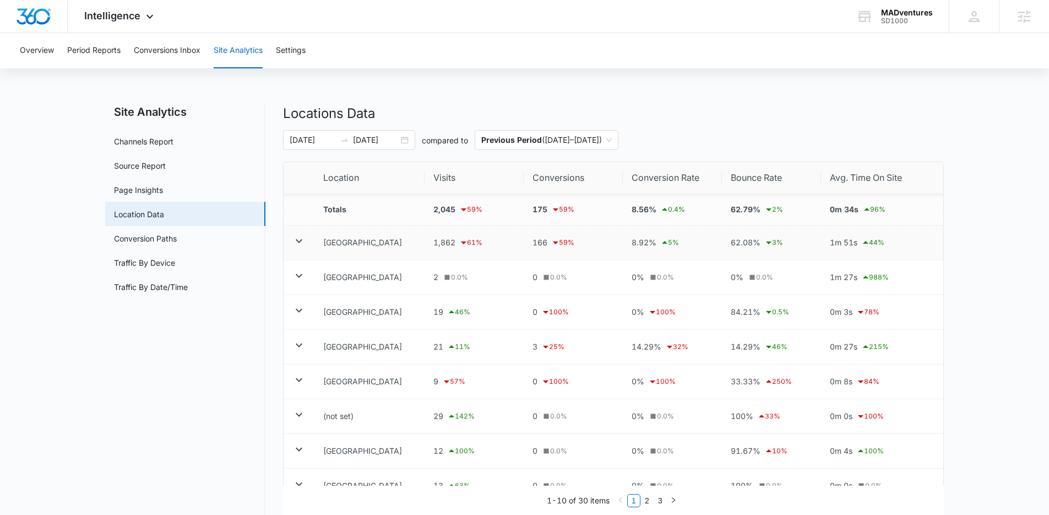
click at [301, 240] on icon at bounding box center [299, 241] width 7 height 4
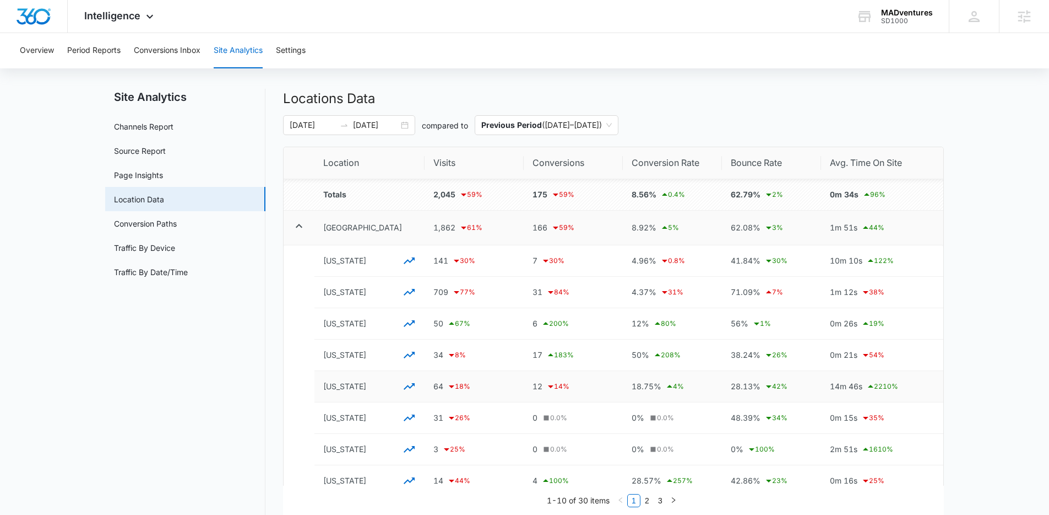
scroll to position [19, 0]
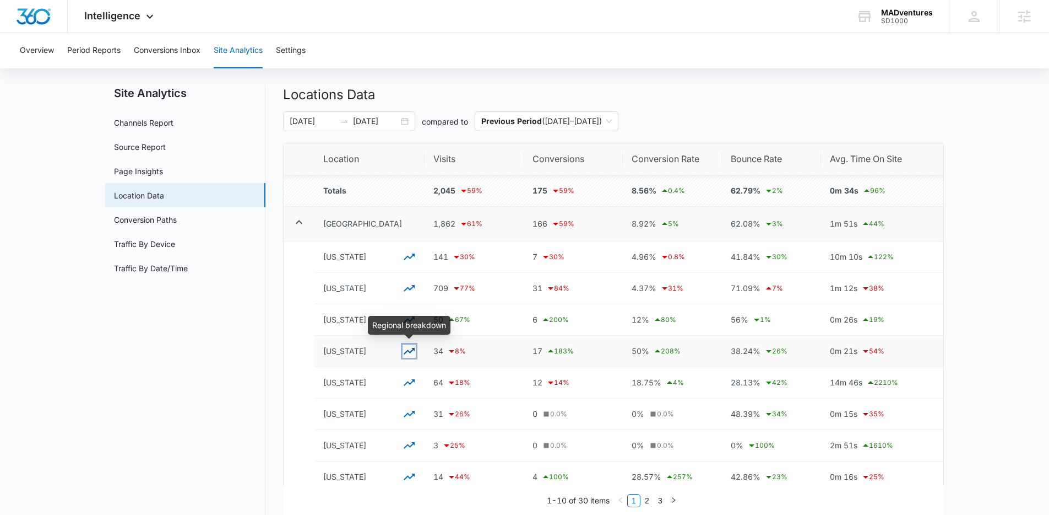
click at [409, 355] on icon "button" at bounding box center [409, 350] width 13 height 13
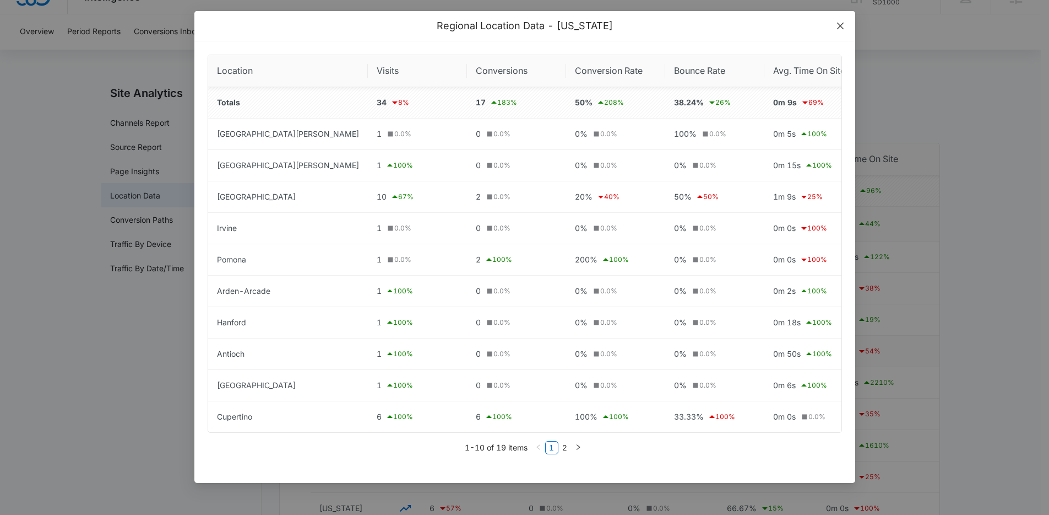
click at [836, 26] on icon "close" at bounding box center [840, 25] width 9 height 9
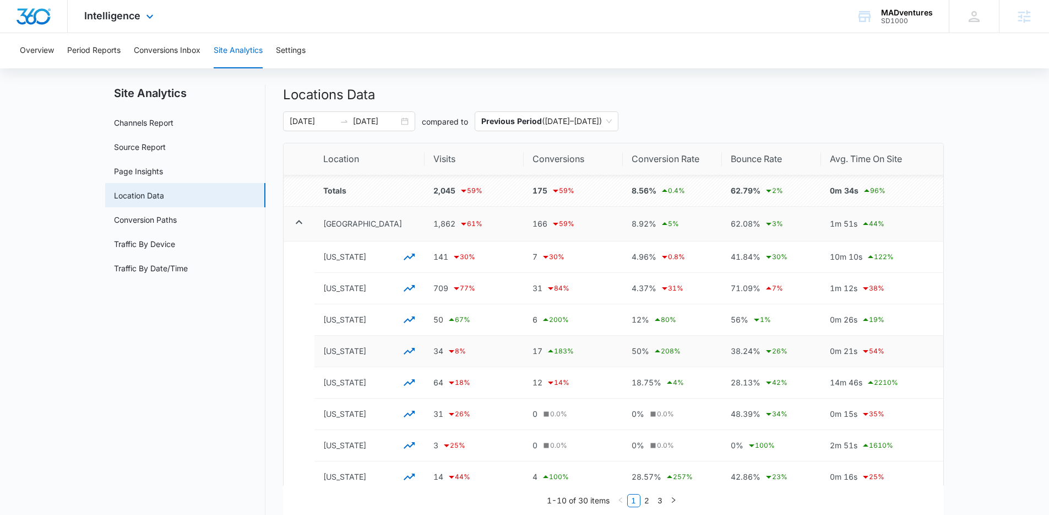
click at [23, 15] on img "Dashboard" at bounding box center [33, 16] width 35 height 17
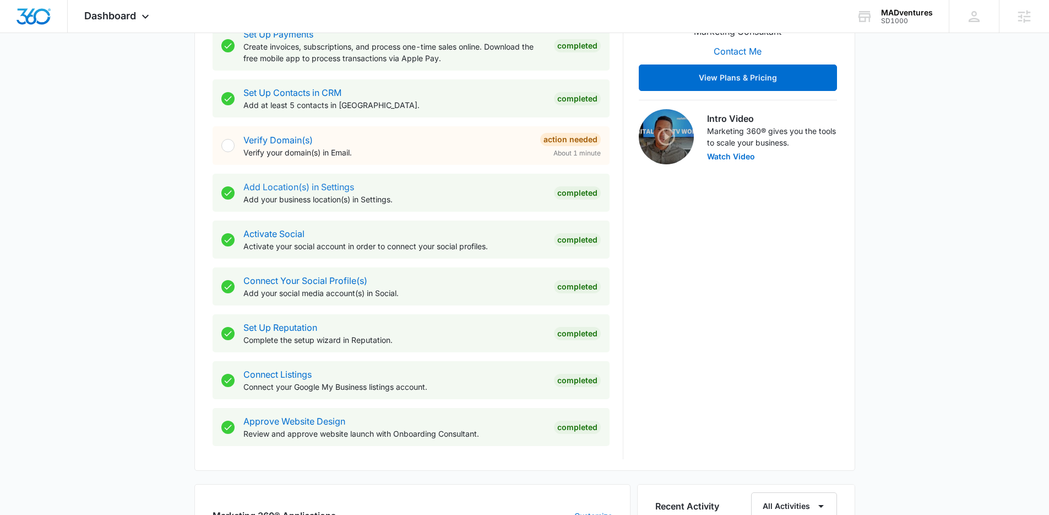
scroll to position [284, 0]
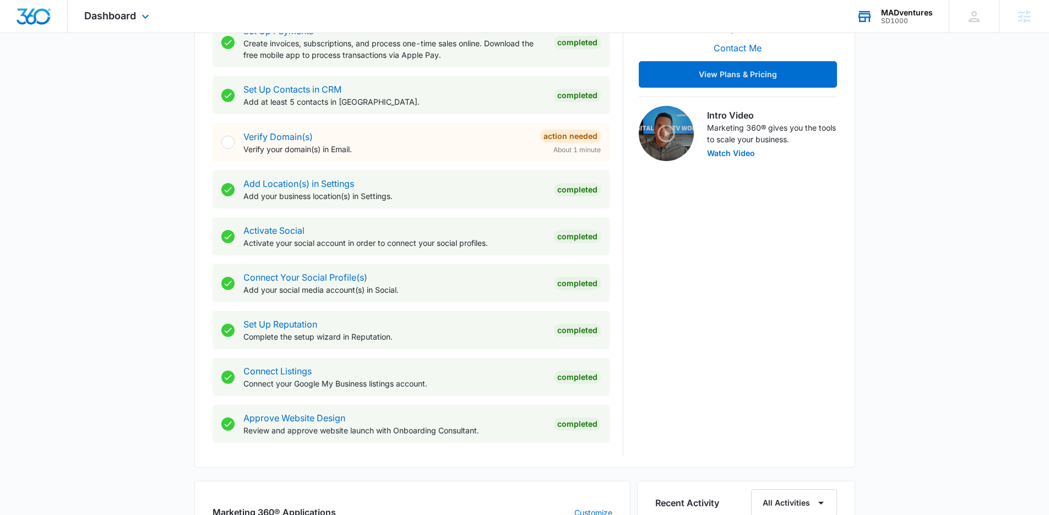
click at [913, 12] on div "MADventures" at bounding box center [907, 12] width 52 height 9
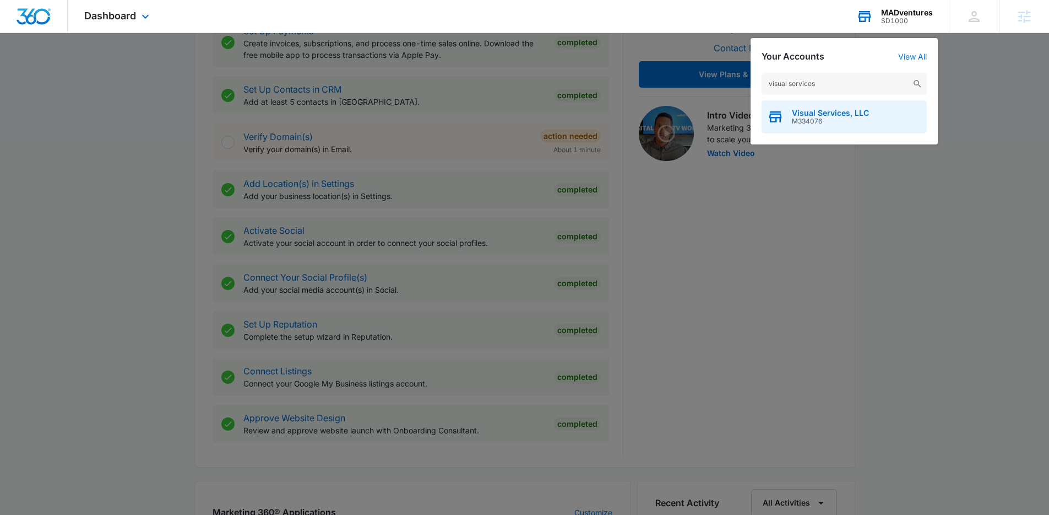
type input "visual services"
click at [849, 117] on span "M334076" at bounding box center [830, 121] width 77 height 8
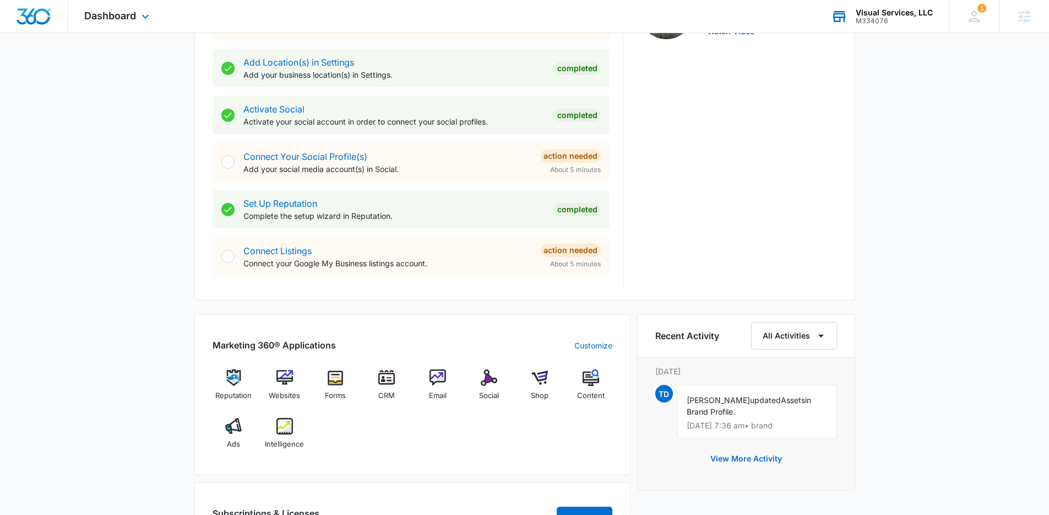
scroll to position [429, 0]
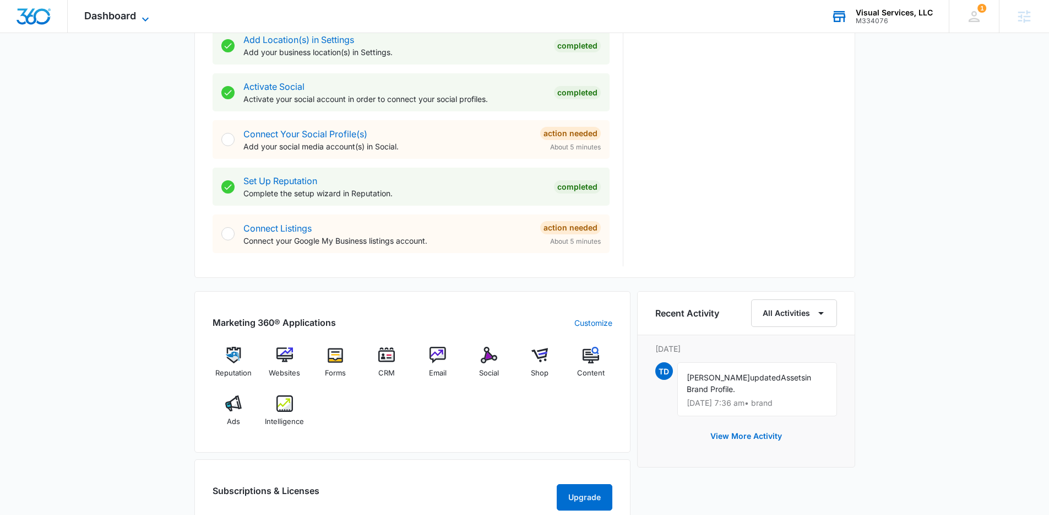
click at [148, 20] on icon at bounding box center [145, 19] width 13 height 13
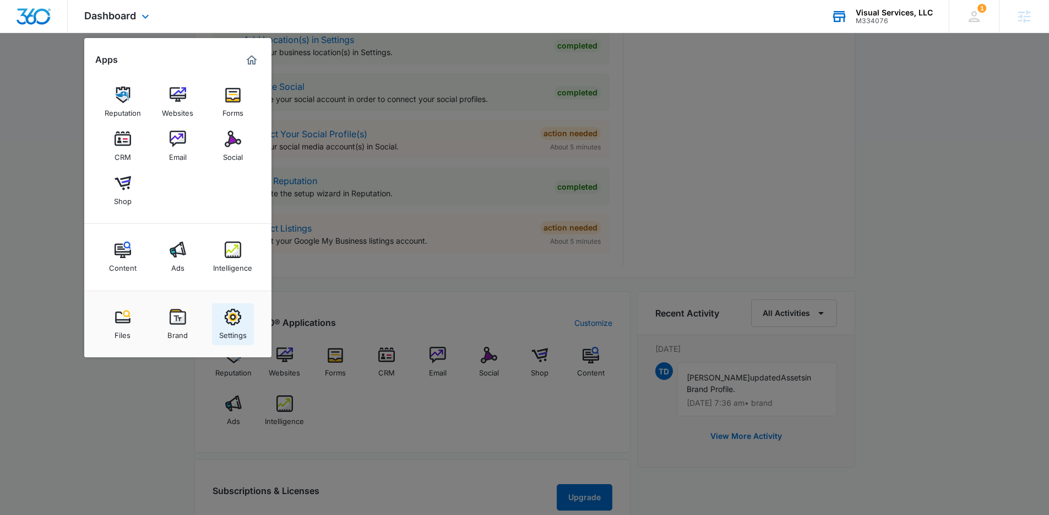
click at [237, 330] on div "Settings" at bounding box center [233, 332] width 28 height 14
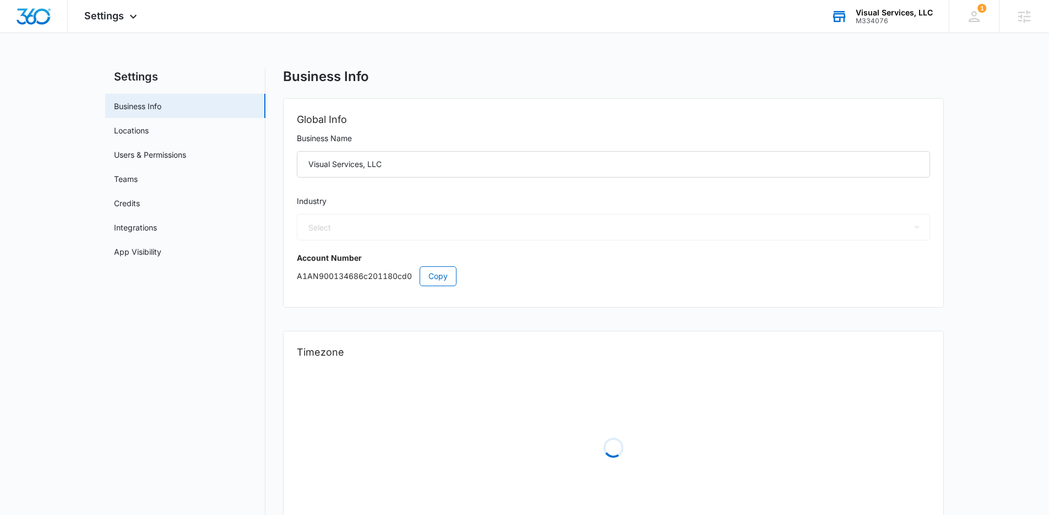
select select "9"
select select "US"
select select "America/New_York"
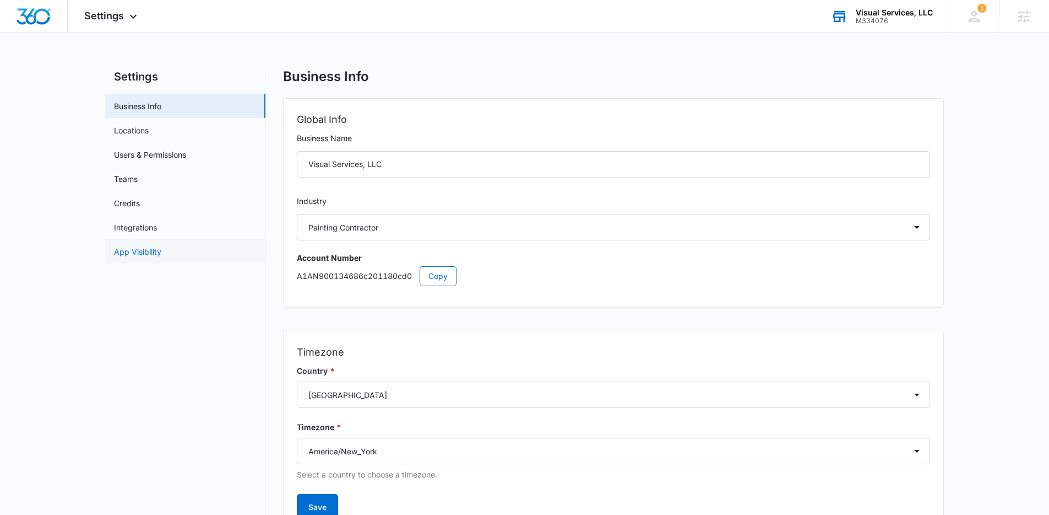
click at [161, 253] on link "App Visibility" at bounding box center [137, 252] width 47 height 12
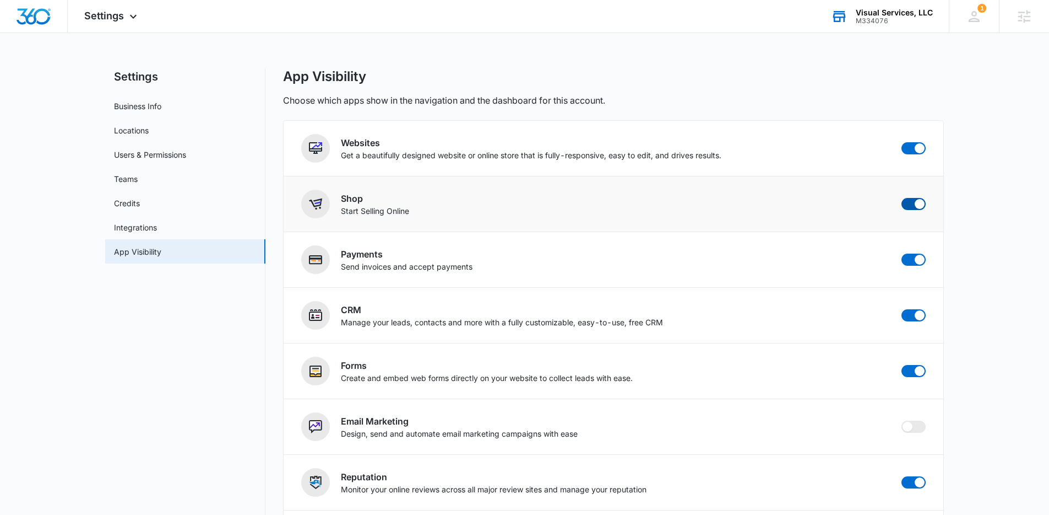
click at [919, 204] on span at bounding box center [920, 204] width 10 height 10
click at [902, 198] on input "checkbox" at bounding box center [901, 197] width 1 height 1
click at [122, 14] on span "Settings" at bounding box center [104, 16] width 40 height 12
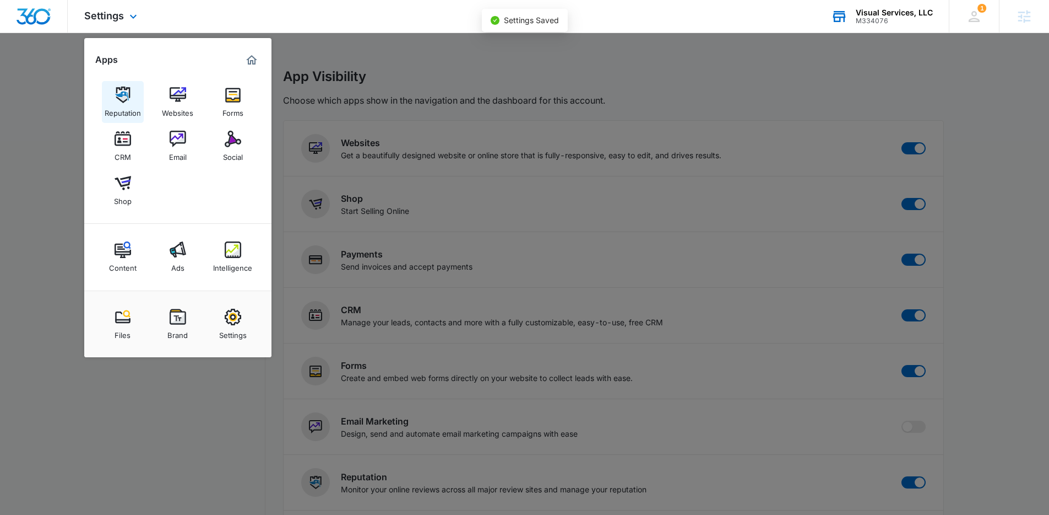
checkbox input "false"
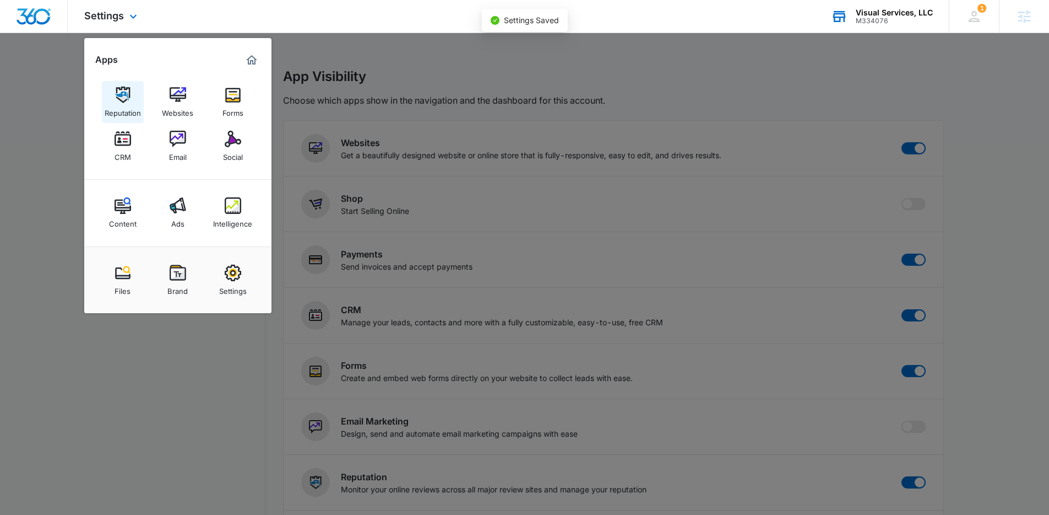
click at [124, 98] on img at bounding box center [123, 94] width 17 height 17
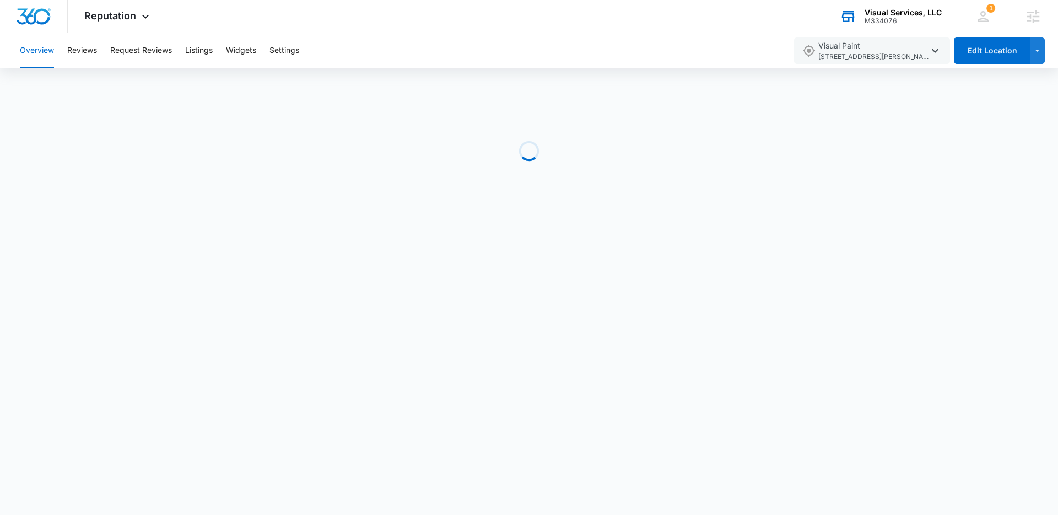
click at [922, 19] on div "M334076" at bounding box center [902, 21] width 77 height 8
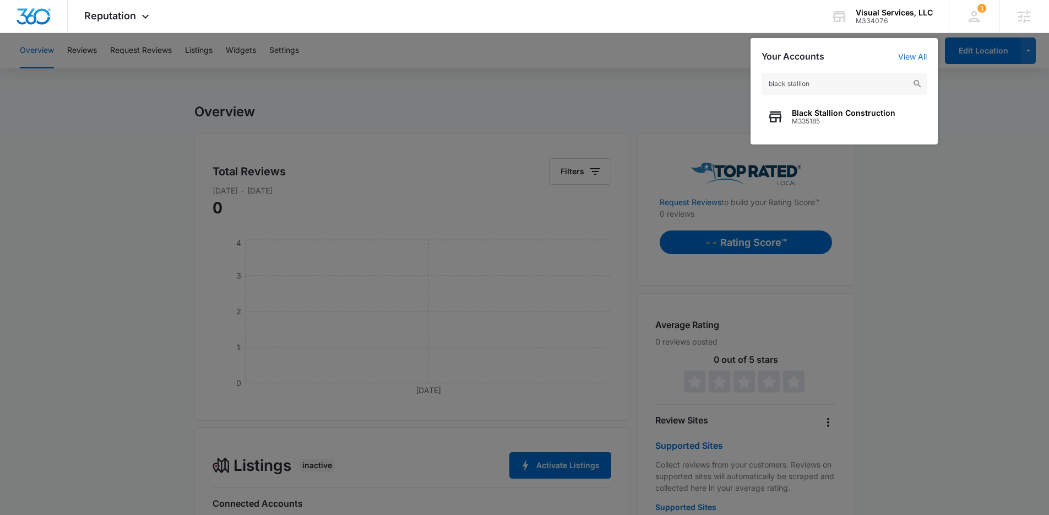
type input "black stallion"
click at [834, 121] on span "M335185" at bounding box center [844, 121] width 104 height 8
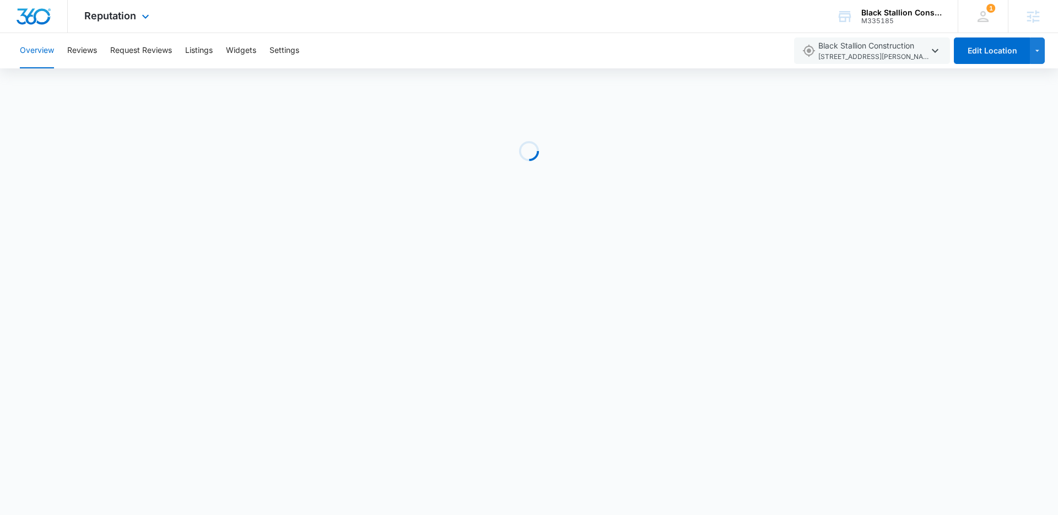
click at [32, 5] on div at bounding box center [34, 16] width 68 height 33
click at [30, 11] on img "Dashboard" at bounding box center [33, 16] width 35 height 17
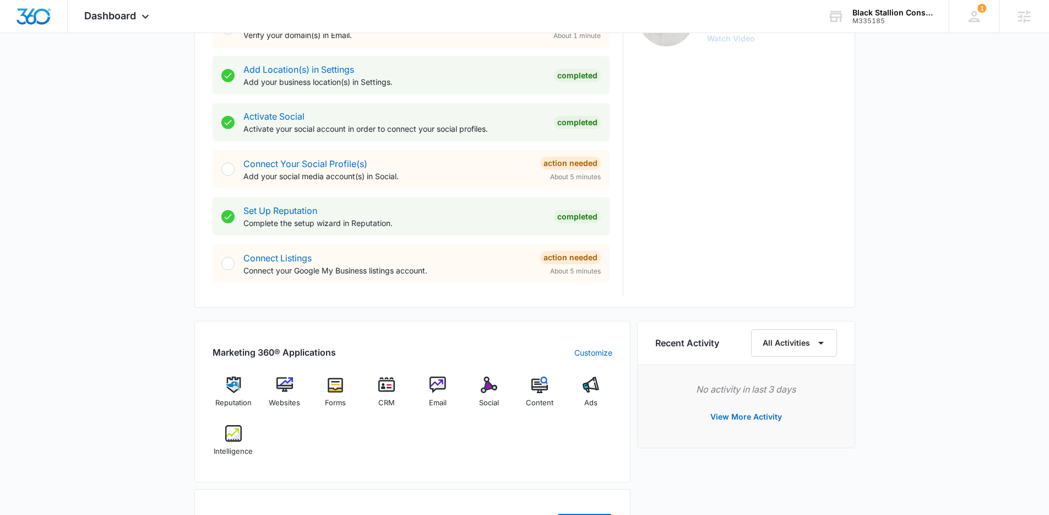
scroll to position [399, 0]
click at [291, 392] on div "Websites" at bounding box center [284, 396] width 42 height 40
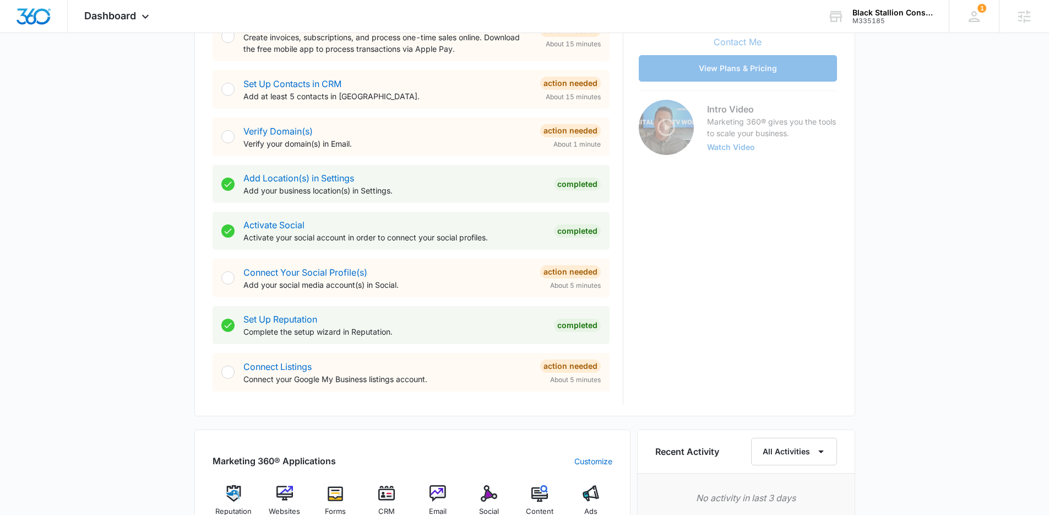
scroll to position [293, 0]
